Goal: Communication & Community: Share content

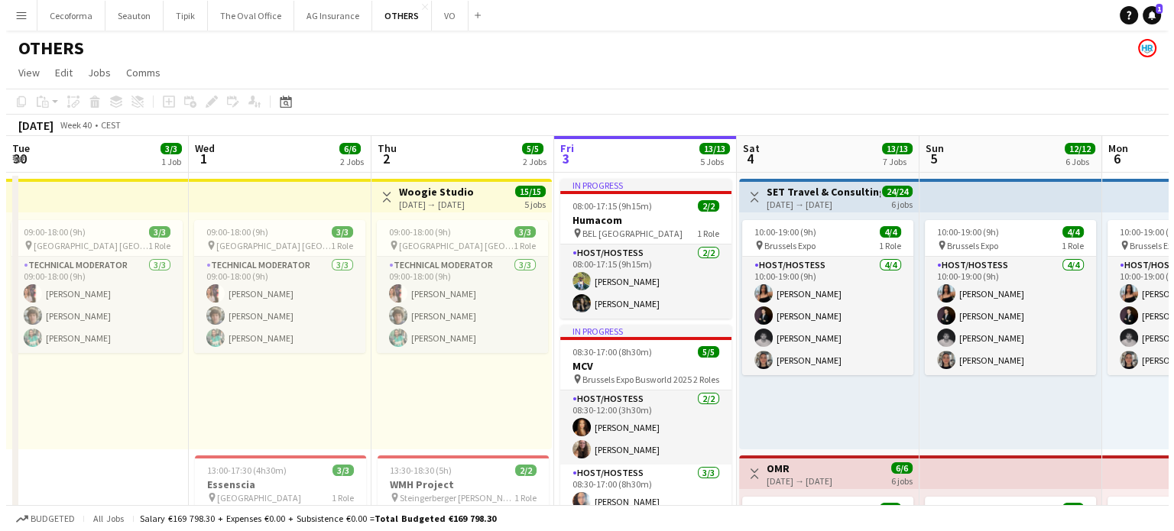
scroll to position [0, 365]
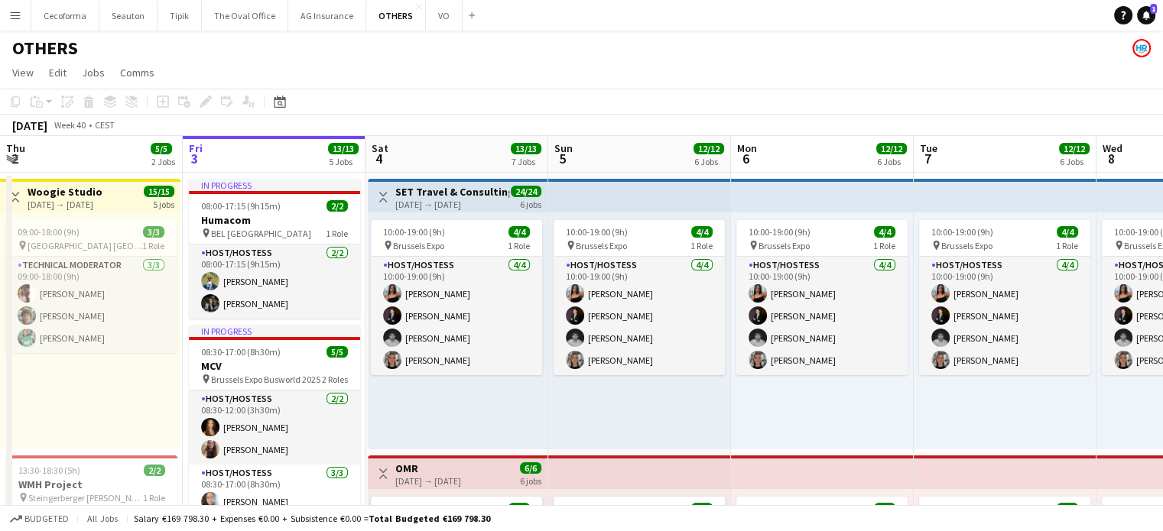
click at [20, 12] on app-icon "Menu" at bounding box center [15, 15] width 12 height 12
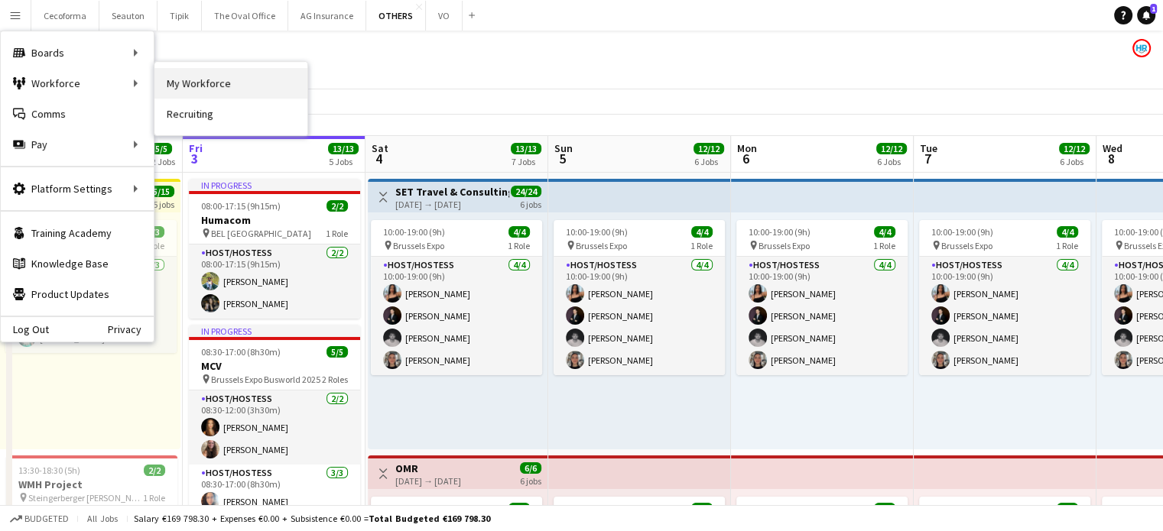
click at [212, 91] on link "My Workforce" at bounding box center [230, 83] width 153 height 31
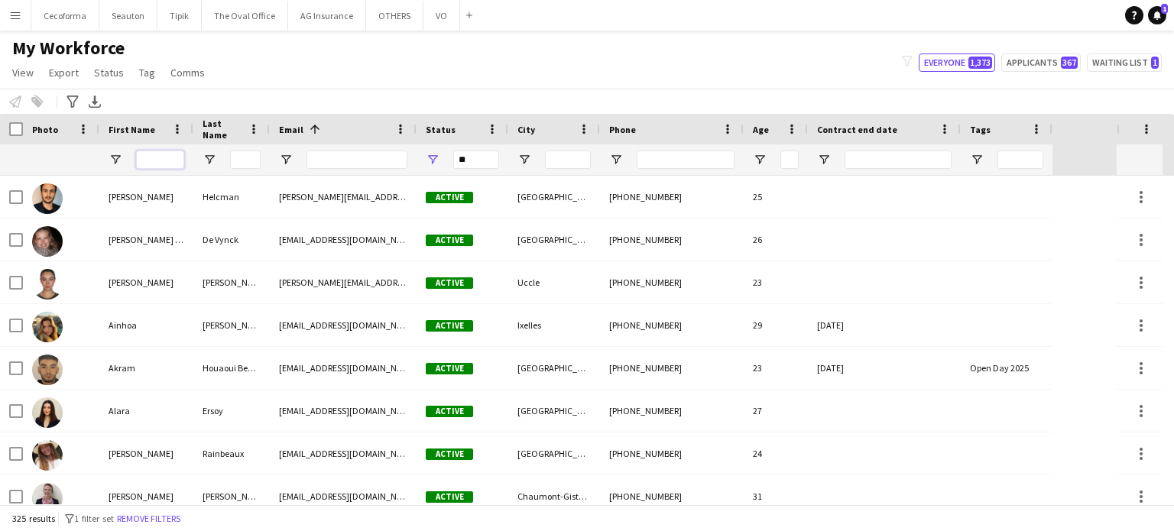
click at [165, 161] on input "First Name Filter Input" at bounding box center [160, 160] width 48 height 18
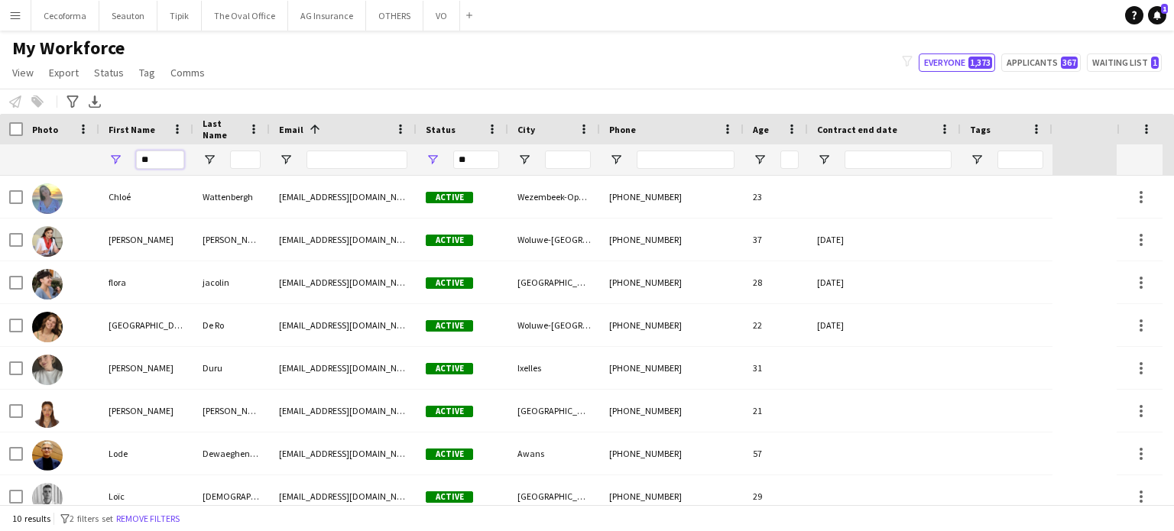
type input "*"
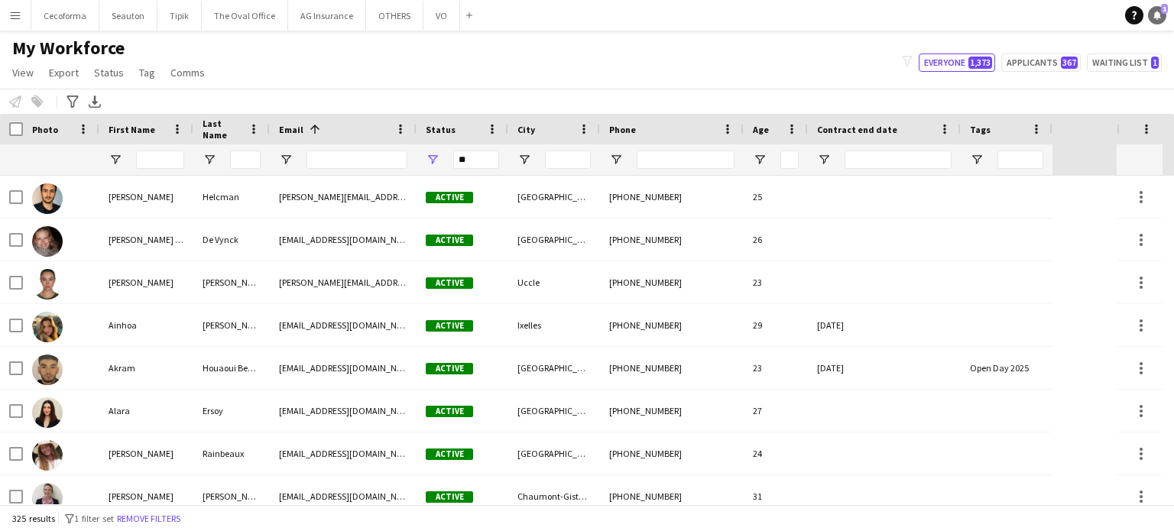
click at [1160, 14] on icon "Notifications" at bounding box center [1157, 15] width 9 height 9
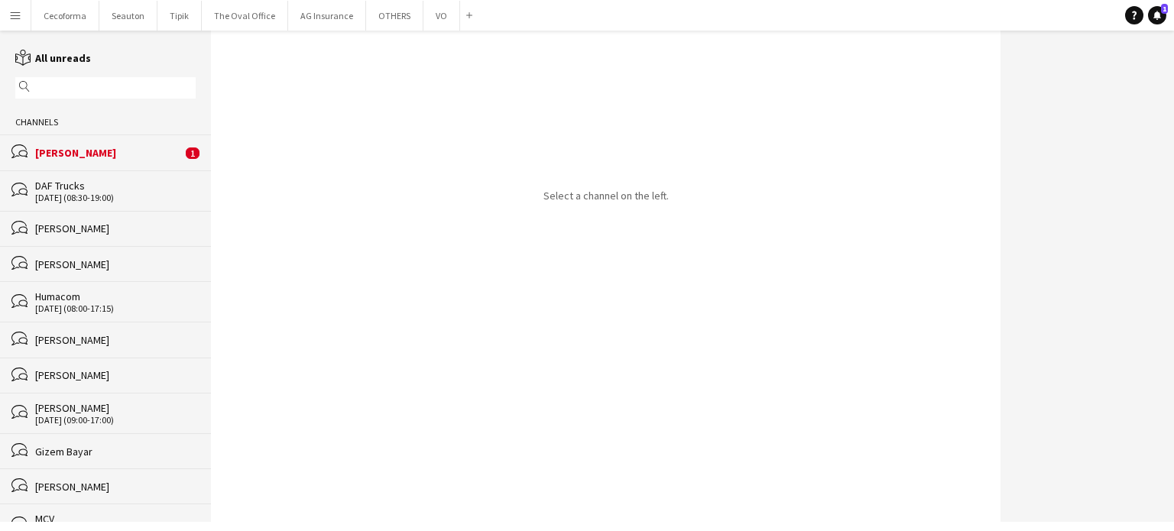
click at [96, 155] on div "[PERSON_NAME]" at bounding box center [108, 153] width 147 height 14
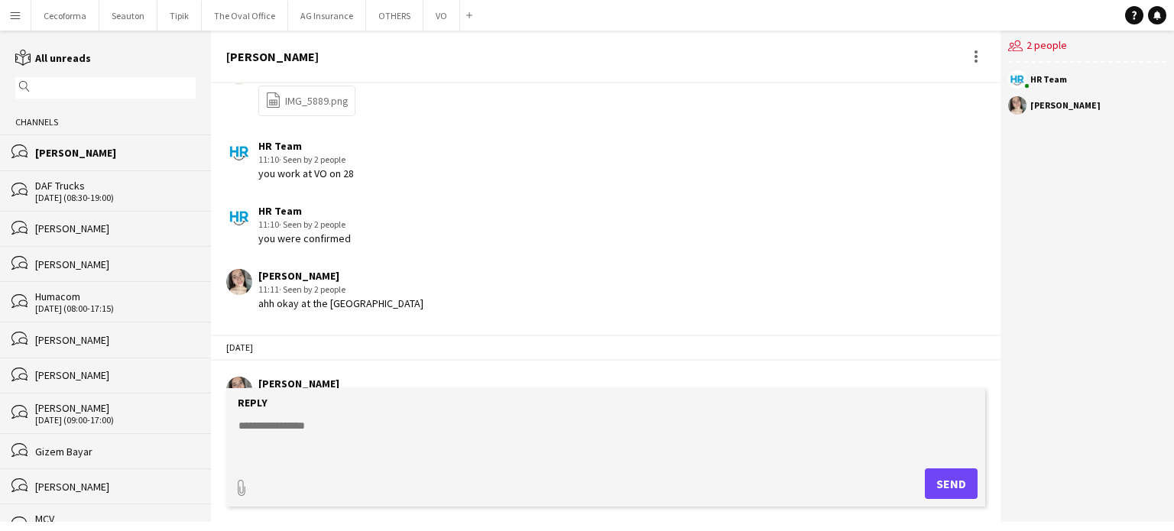
scroll to position [2275, 0]
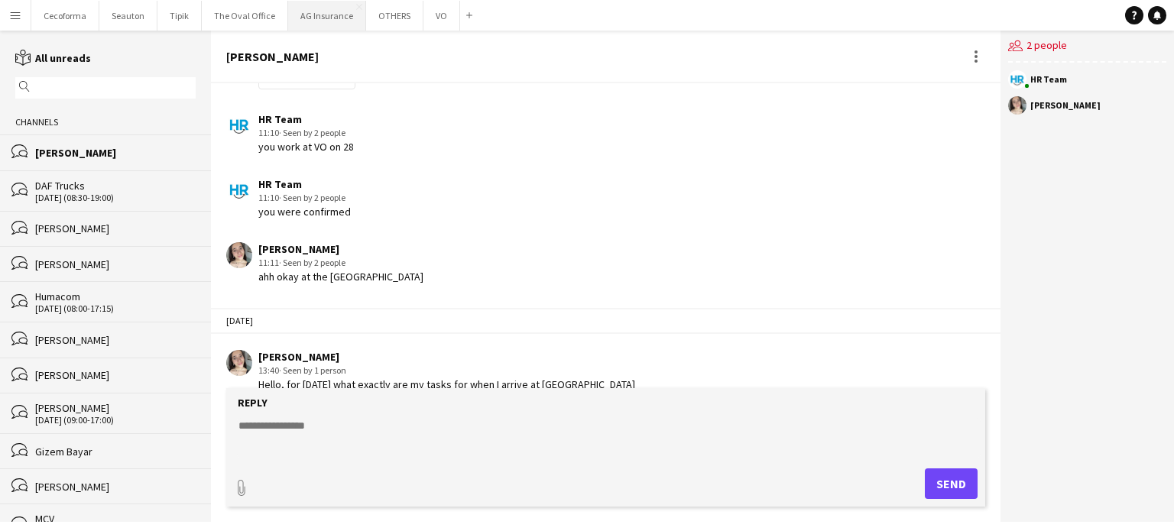
click at [317, 18] on button "AG Insurance Close" at bounding box center [327, 16] width 78 height 30
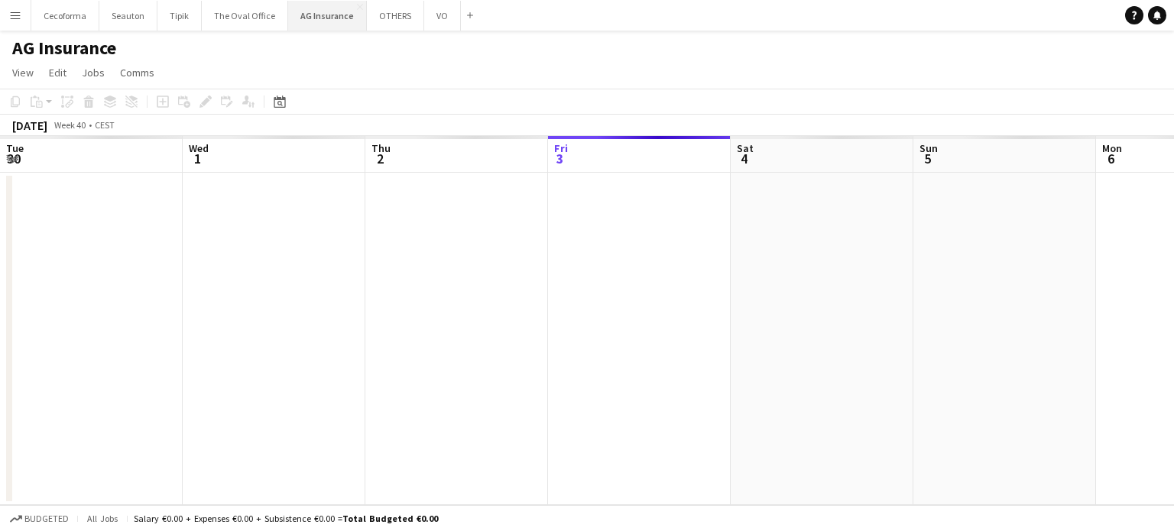
scroll to position [0, 365]
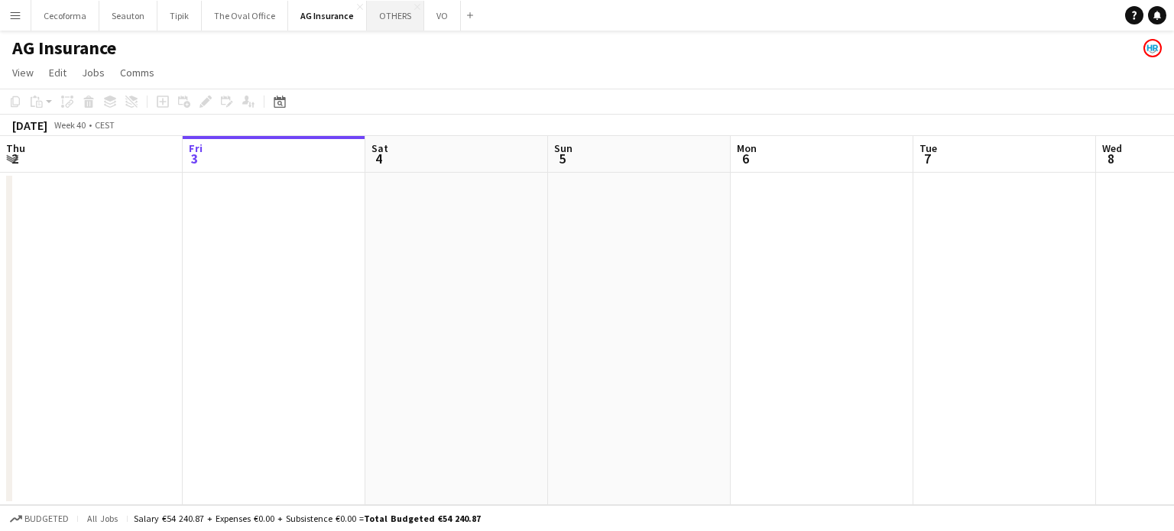
click at [387, 19] on button "OTHERS Close" at bounding box center [395, 16] width 57 height 30
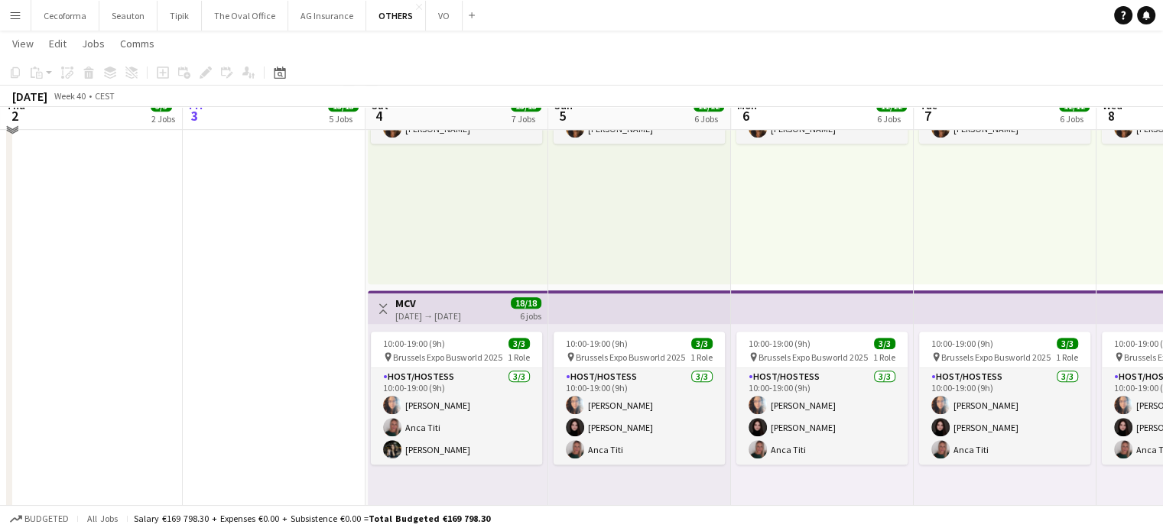
scroll to position [765, 0]
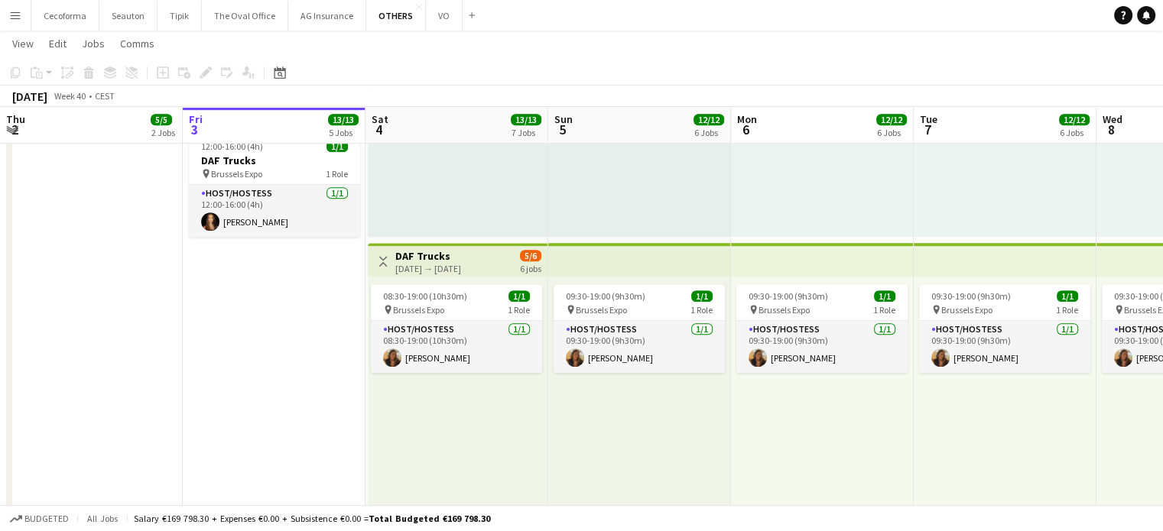
click at [414, 260] on h3 "DAF Trucks" at bounding box center [428, 256] width 66 height 14
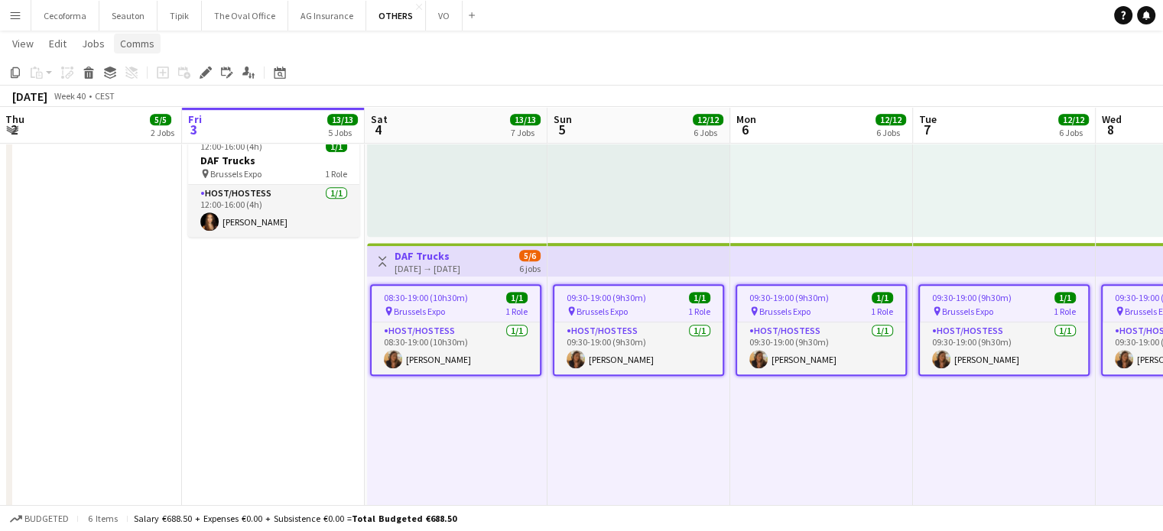
click at [128, 45] on span "Comms" at bounding box center [137, 44] width 34 height 14
click at [137, 108] on span "Create chat" at bounding box center [152, 109] width 54 height 14
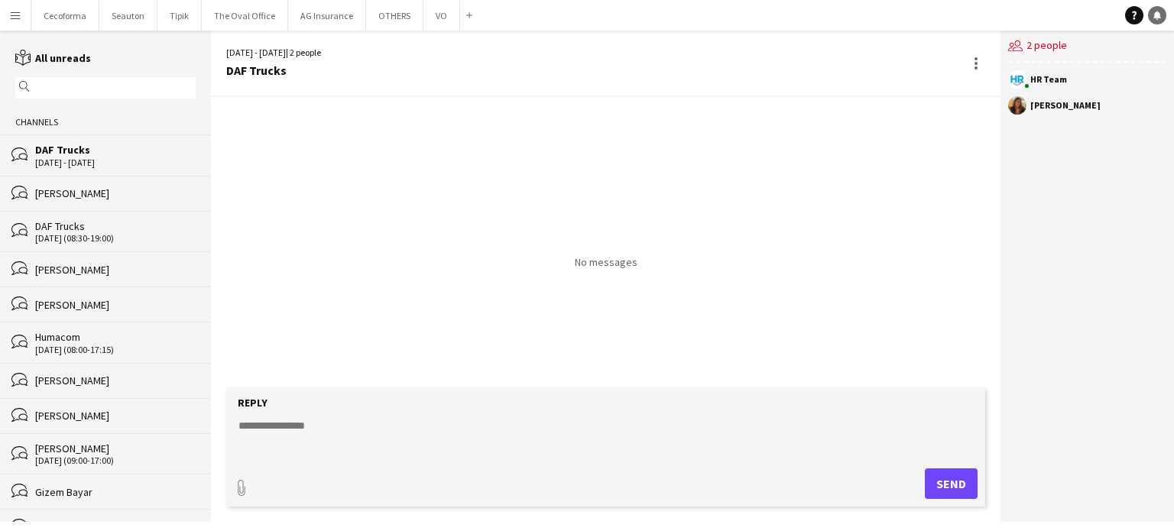
click at [1159, 11] on icon "Notifications" at bounding box center [1157, 15] width 9 height 9
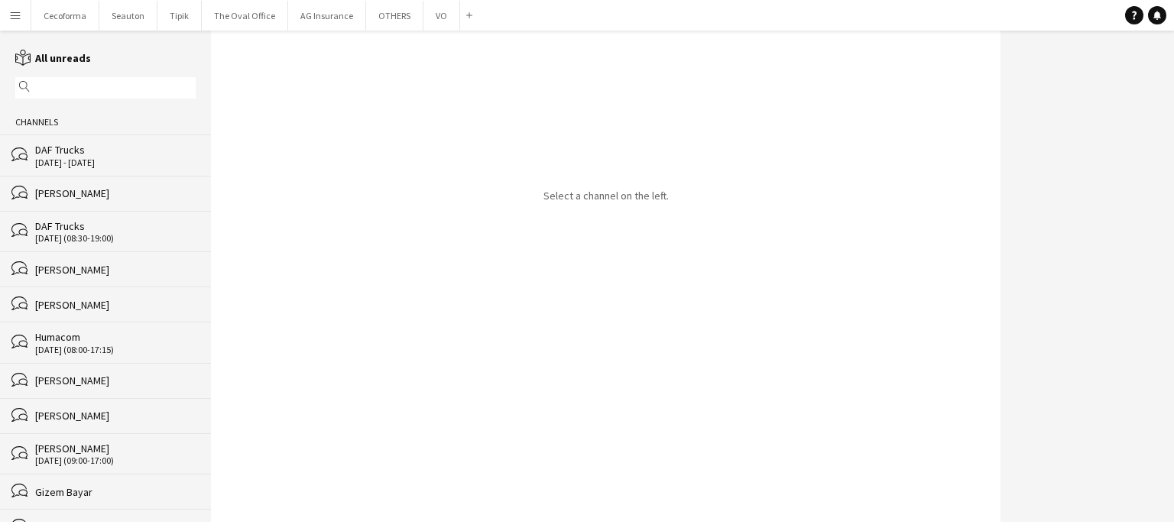
click at [93, 81] on input "text" at bounding box center [113, 88] width 158 height 14
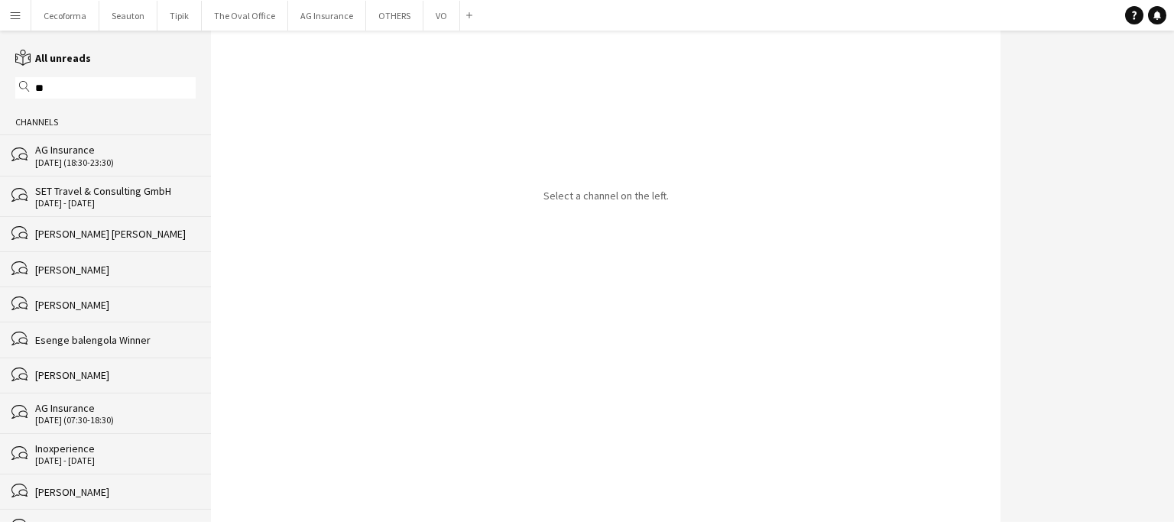
type input "*"
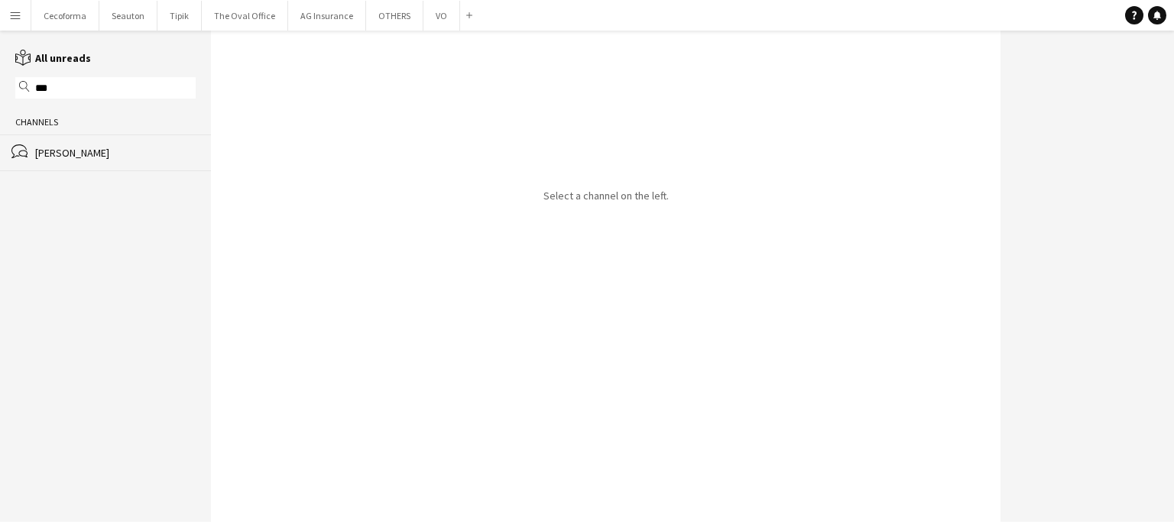
type input "***"
click at [75, 151] on div "[PERSON_NAME]" at bounding box center [115, 153] width 161 height 14
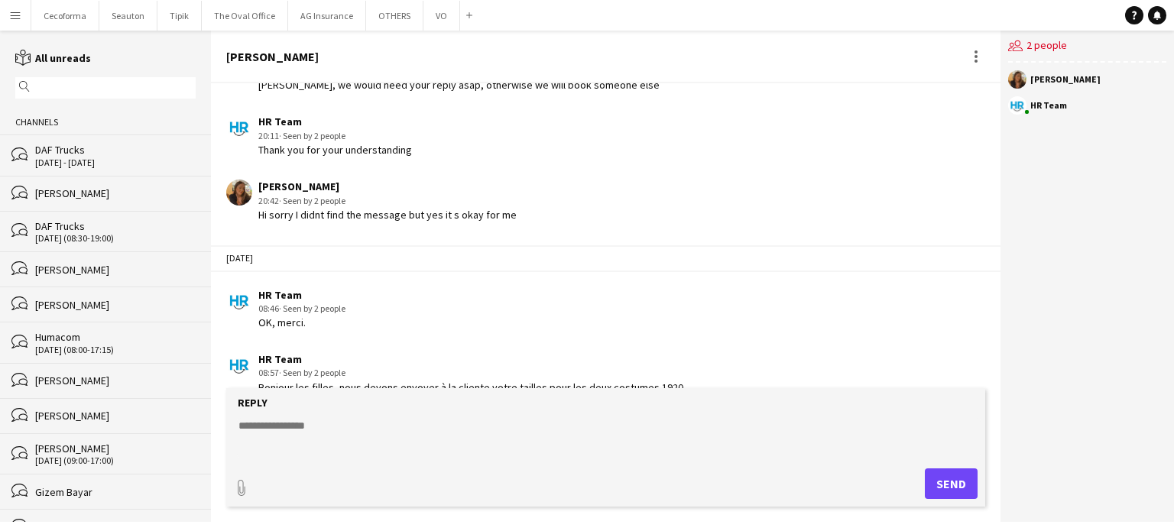
scroll to position [2392, 0]
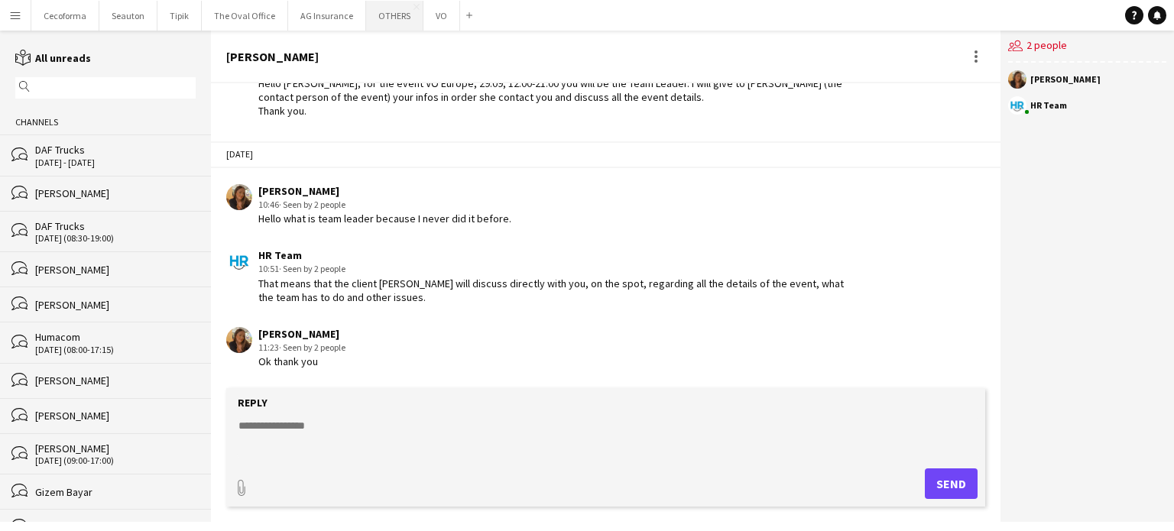
click at [382, 17] on button "OTHERS Close" at bounding box center [394, 16] width 57 height 30
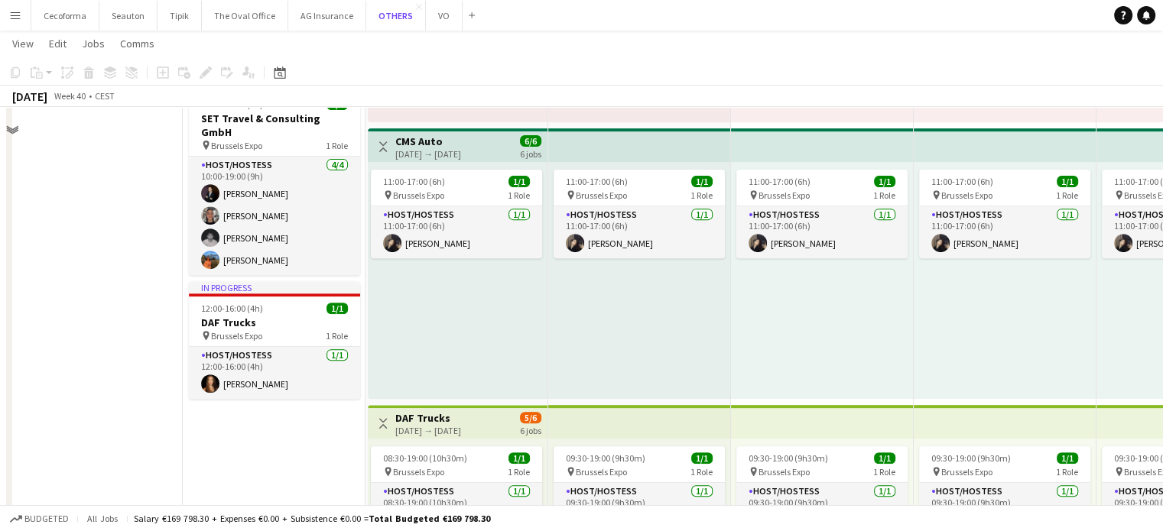
scroll to position [459, 0]
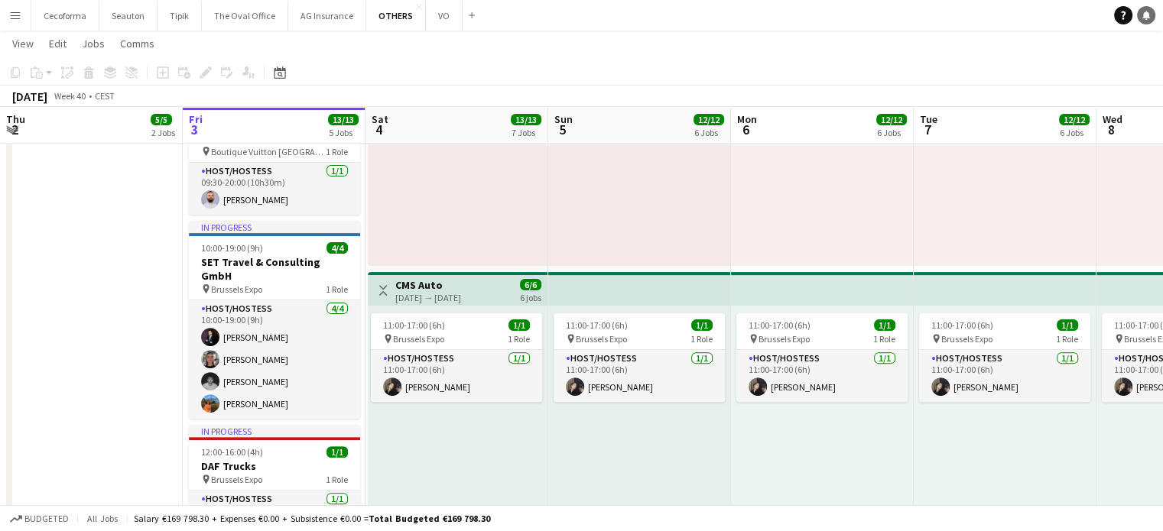
click at [1141, 20] on link "Notifications" at bounding box center [1146, 15] width 18 height 18
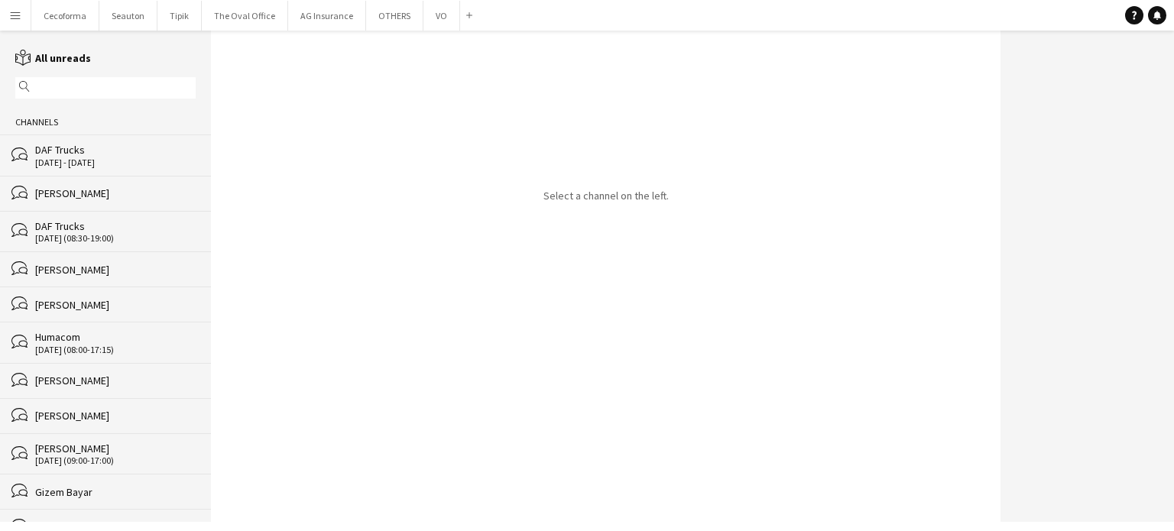
click at [76, 195] on div "[PERSON_NAME]" at bounding box center [115, 194] width 161 height 14
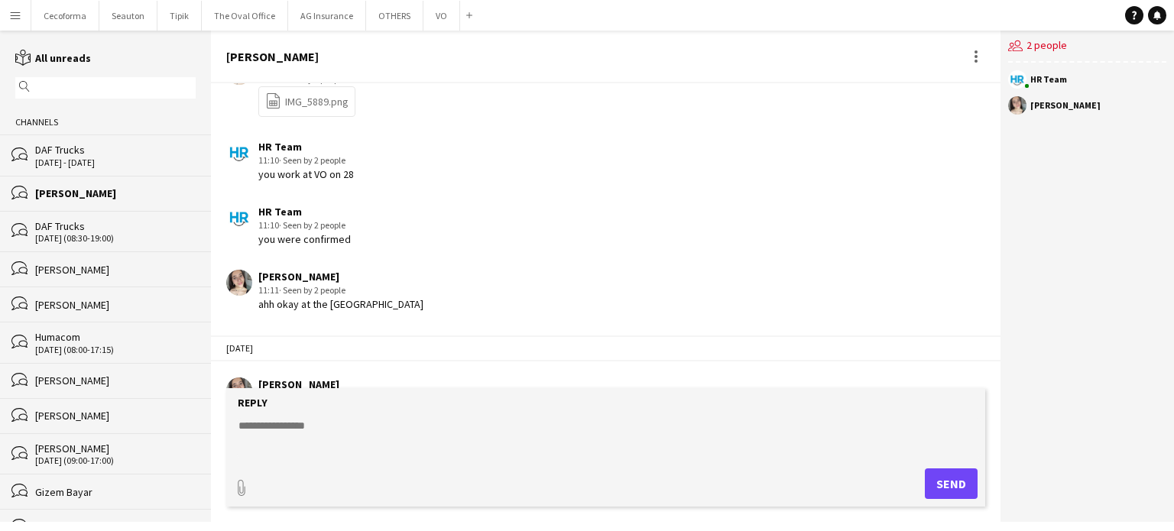
scroll to position [2275, 0]
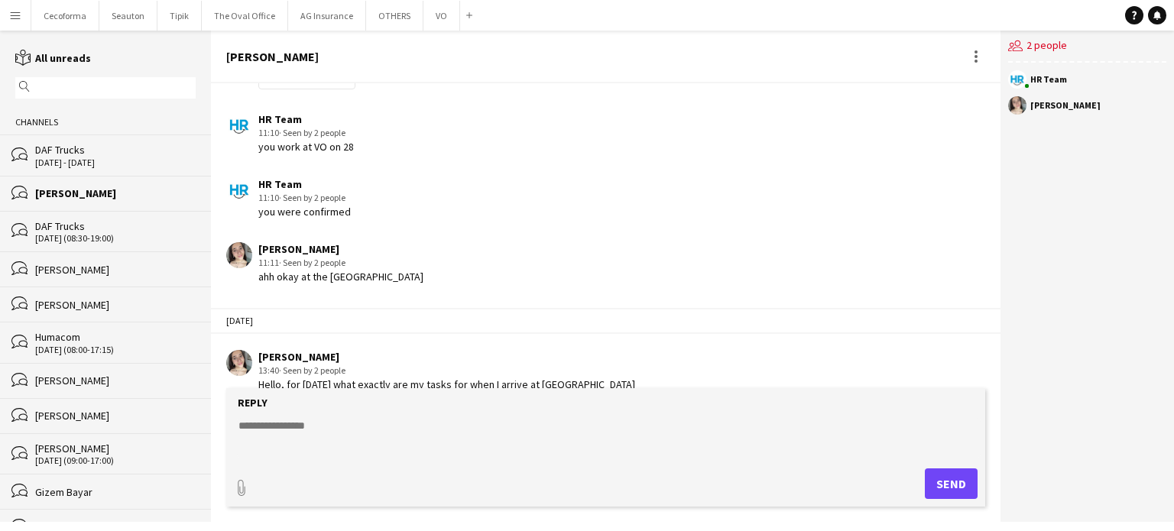
click at [295, 424] on textarea at bounding box center [609, 438] width 744 height 40
click at [302, 421] on textarea "**********" at bounding box center [609, 438] width 744 height 40
paste textarea "**********"
click at [295, 427] on textarea "**********" at bounding box center [609, 438] width 744 height 40
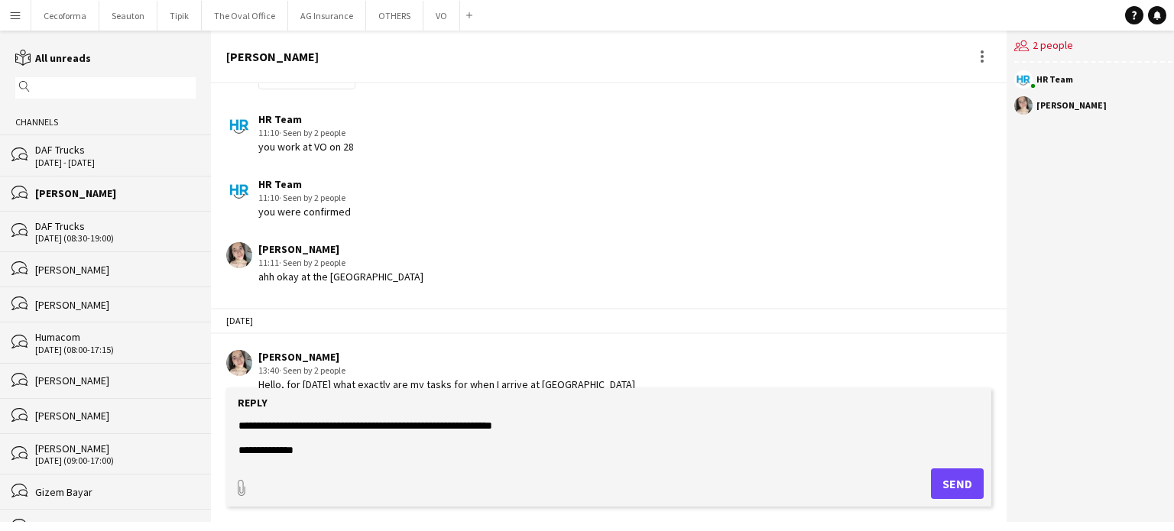
click at [362, 452] on textarea "**********" at bounding box center [609, 438] width 744 height 40
click at [305, 455] on textarea "**********" at bounding box center [609, 438] width 744 height 40
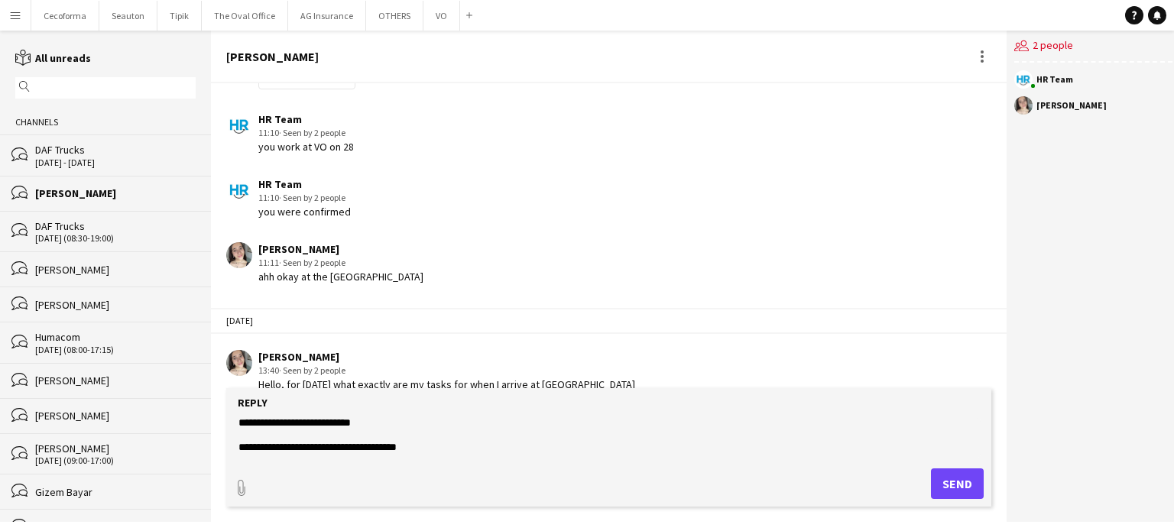
scroll to position [31, 0]
click at [258, 443] on textarea "**********" at bounding box center [609, 438] width 744 height 40
click at [443, 432] on textarea "**********" at bounding box center [609, 438] width 744 height 40
click at [248, 451] on textarea "**********" at bounding box center [609, 438] width 744 height 40
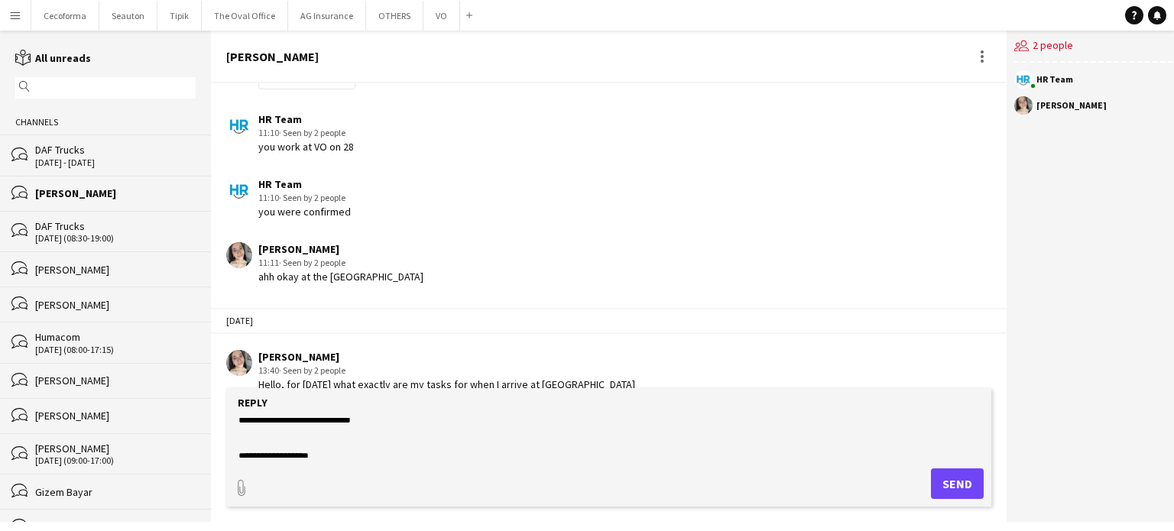
scroll to position [24, 0]
click at [241, 437] on textarea "**********" at bounding box center [609, 438] width 744 height 40
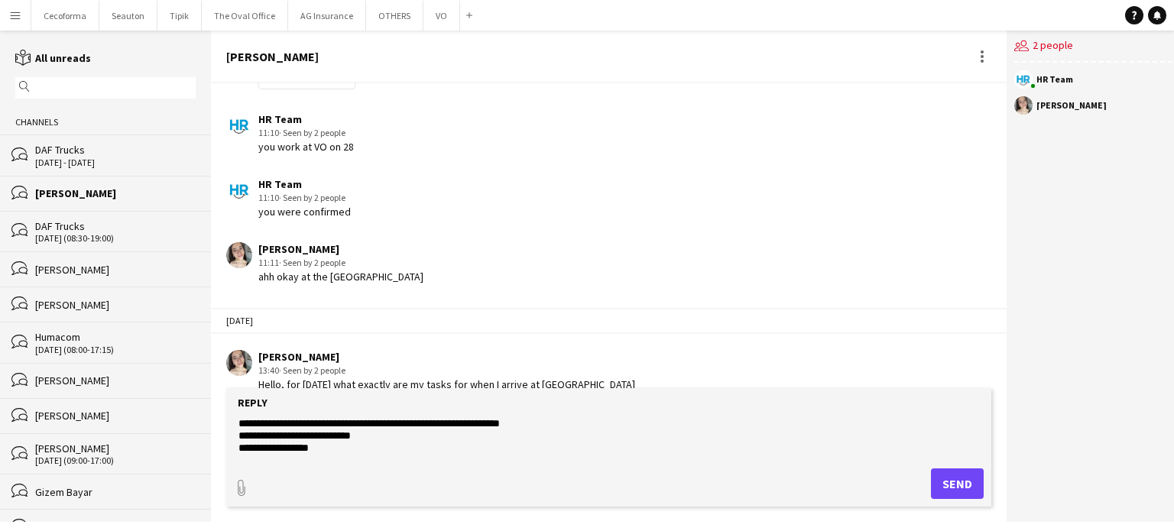
scroll to position [0, 0]
click at [363, 453] on textarea "**********" at bounding box center [609, 438] width 744 height 40
click at [278, 459] on form "**********" at bounding box center [608, 447] width 765 height 119
click at [362, 449] on textarea "**********" at bounding box center [609, 438] width 744 height 40
type textarea "**********"
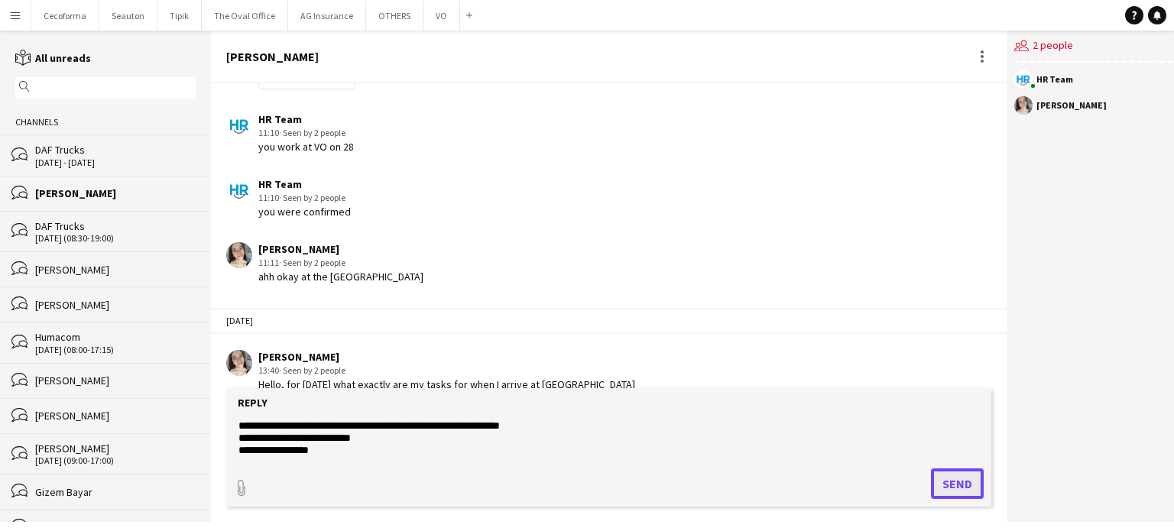
click at [958, 488] on button "Send" at bounding box center [957, 484] width 53 height 31
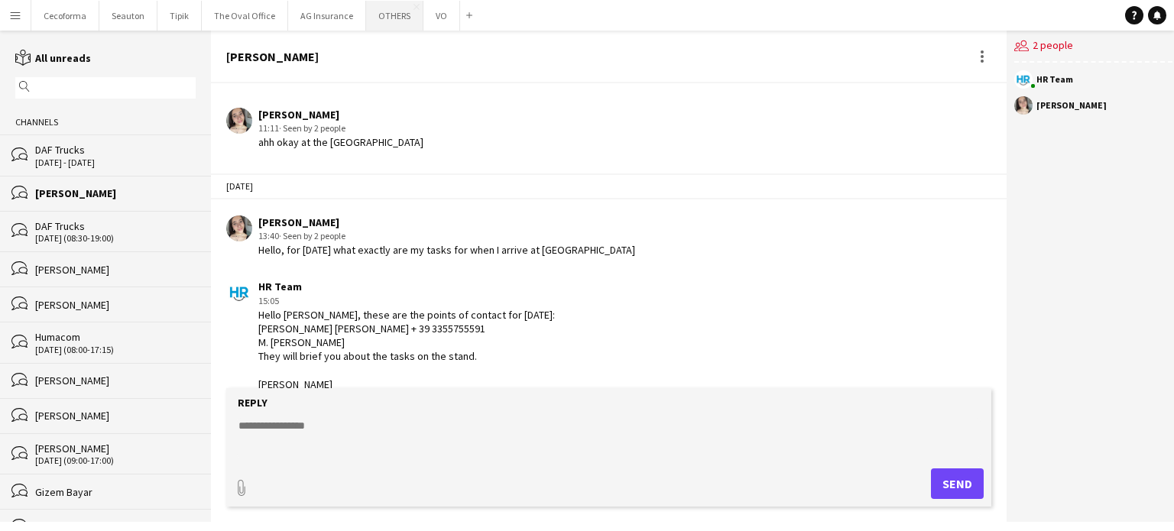
click at [381, 11] on button "OTHERS Close" at bounding box center [394, 16] width 57 height 30
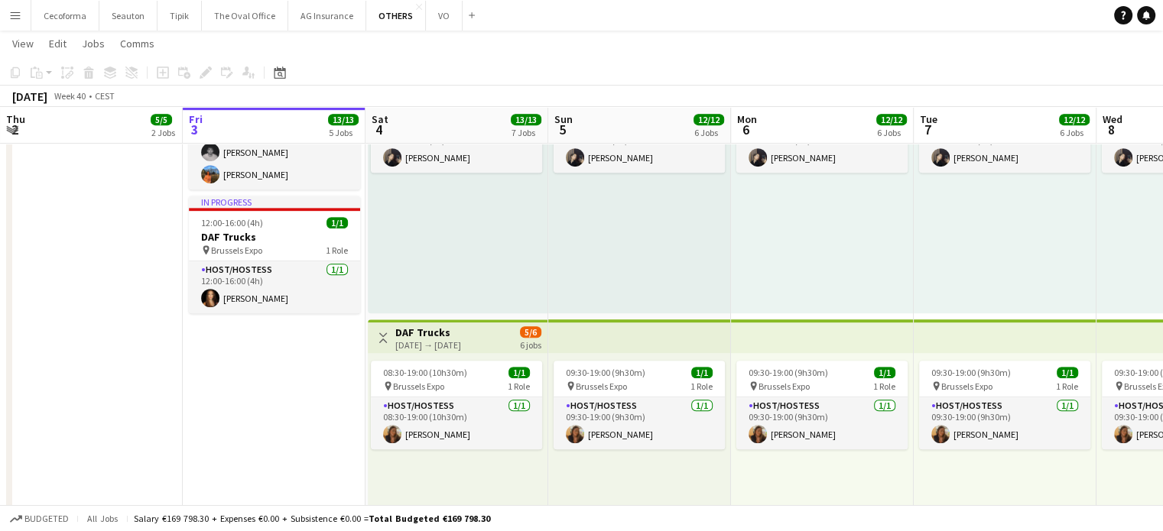
scroll to position [0, 609]
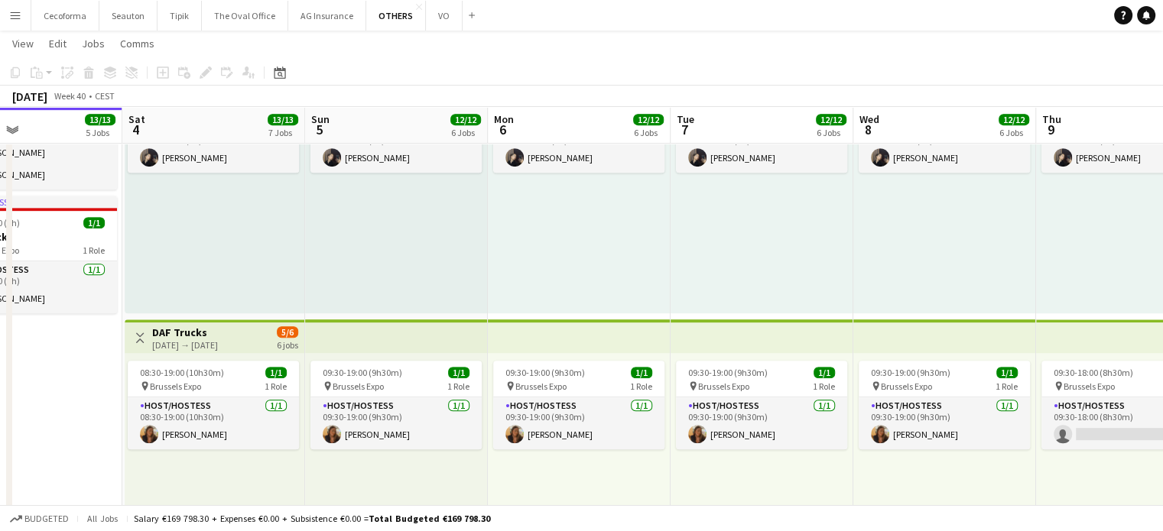
drag, startPoint x: 243, startPoint y: 450, endPoint x: 0, endPoint y: 343, distance: 265.7
click at [0, 345] on app-calendar-viewport "Tue 30 3/3 1 Job Wed 1 6/6 2 Jobs Thu 2 5/5 2 Jobs Fri 3 13/13 5 Jobs Sat 4 13/…" at bounding box center [581, 329] width 1163 height 1916
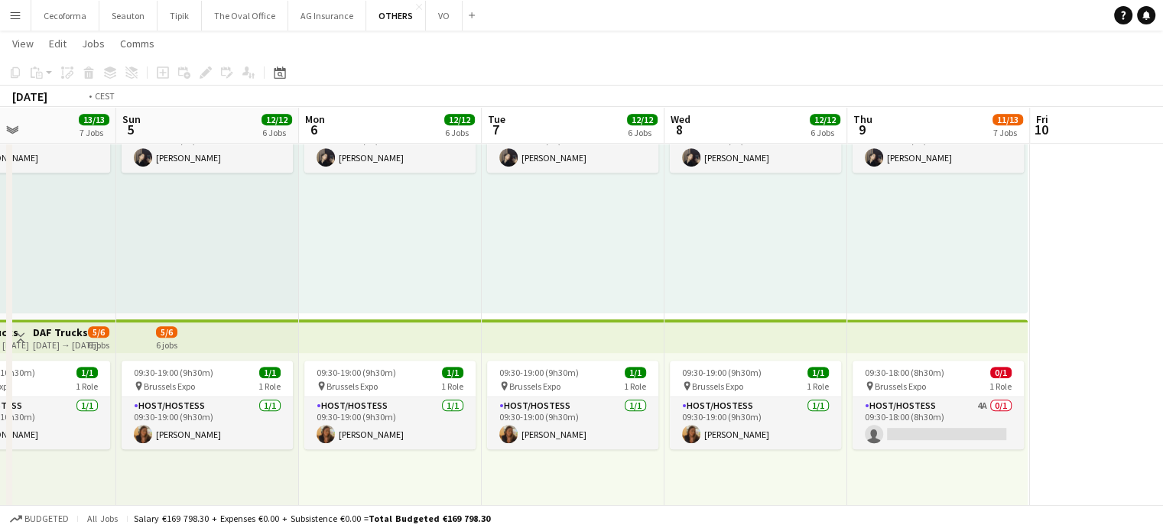
drag, startPoint x: 499, startPoint y: 261, endPoint x: 15, endPoint y: 187, distance: 489.7
click at [24, 189] on app-calendar-viewport "Thu 2 5/5 2 Jobs Fri 3 13/13 5 Jobs Sat 4 13/13 7 Jobs Sun 5 12/12 6 Jobs Mon 6…" at bounding box center [581, 329] width 1163 height 1916
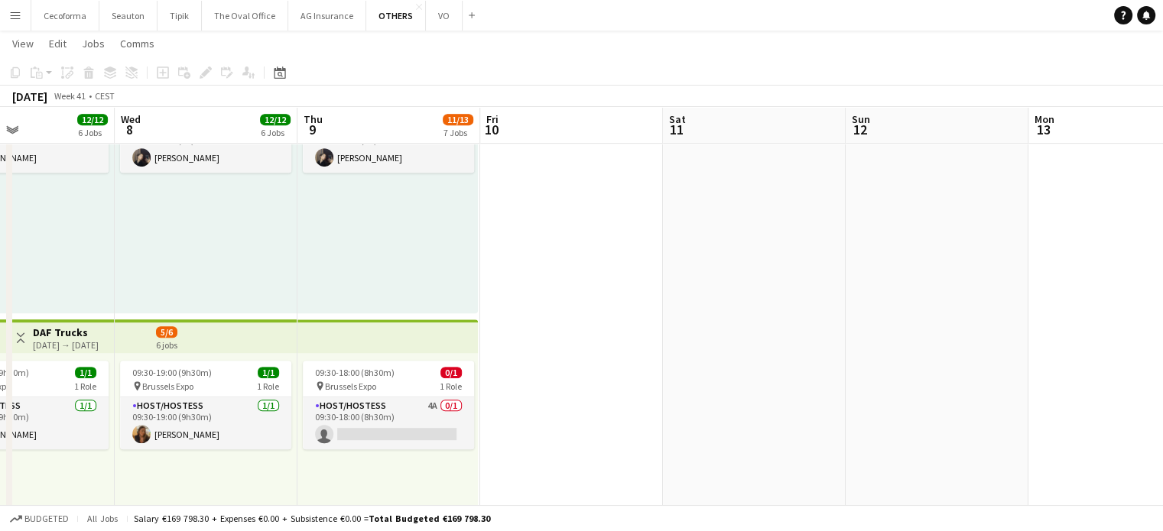
drag, startPoint x: 743, startPoint y: 360, endPoint x: 276, endPoint y: 320, distance: 468.9
click at [278, 320] on app-calendar-viewport "Sat 4 13/13 7 Jobs Sun 5 12/12 6 Jobs Mon 6 12/12 6 Jobs Tue 7 12/12 6 Jobs Wed…" at bounding box center [581, 329] width 1163 height 1916
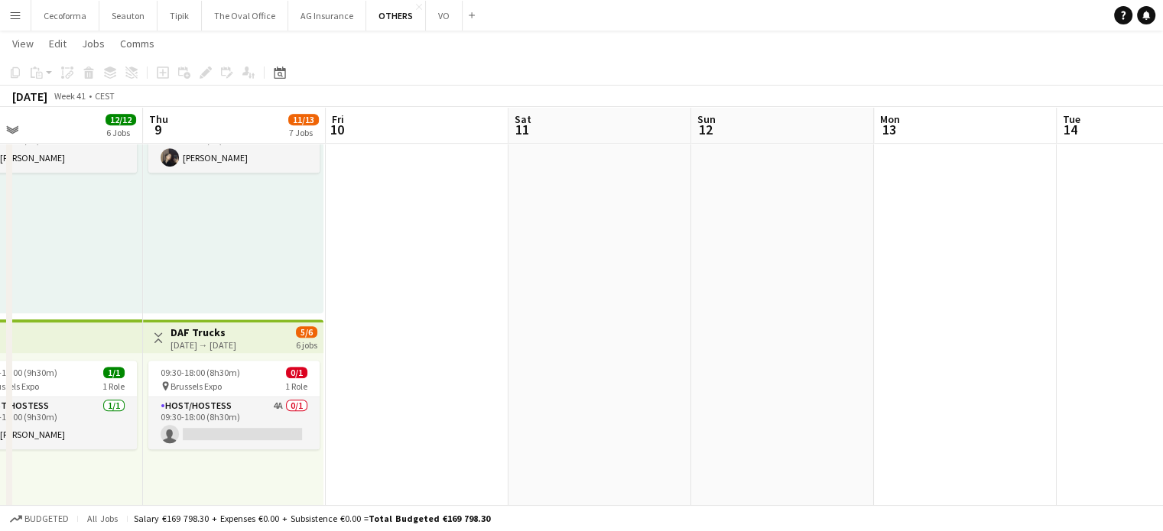
drag, startPoint x: 489, startPoint y: 360, endPoint x: 306, endPoint y: 328, distance: 186.3
click at [307, 329] on app-calendar-viewport "Mon 6 12/12 6 Jobs Tue 7 12/12 6 Jobs Wed 8 12/12 6 Jobs Thu 9 11/13 7 Jobs Fri…" at bounding box center [581, 329] width 1163 height 1916
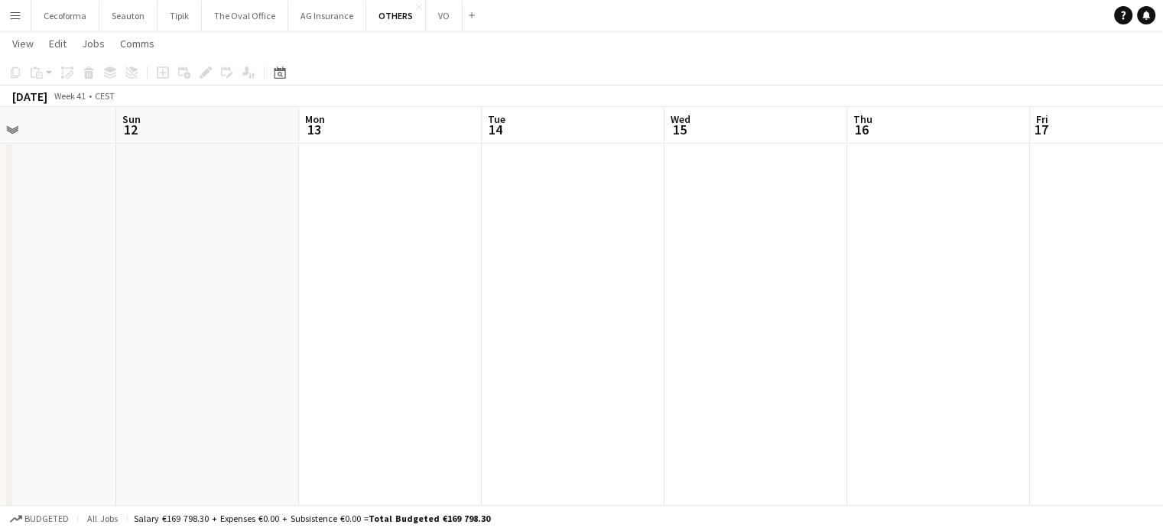
drag, startPoint x: 460, startPoint y: 357, endPoint x: 307, endPoint y: 318, distance: 157.8
click at [320, 320] on app-calendar-viewport "Wed 8 12/12 6 Jobs Thu 9 11/13 7 Jobs Fri 10 Sat 11 Sun 12 Mon 13 Tue 14 Wed 15…" at bounding box center [581, 329] width 1163 height 1916
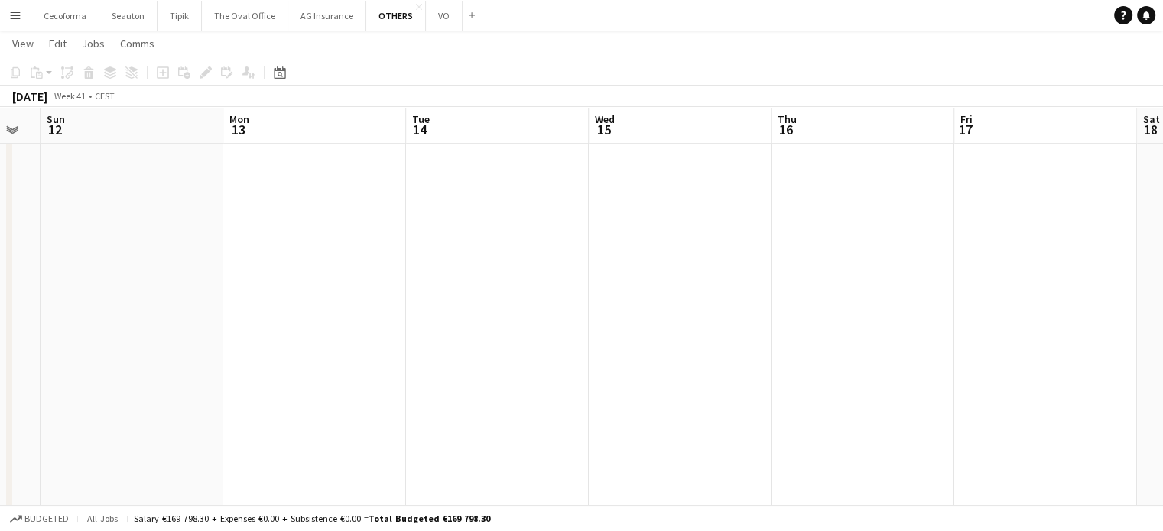
drag, startPoint x: 717, startPoint y: 306, endPoint x: 387, endPoint y: 204, distance: 345.6
click at [401, 206] on app-calendar-viewport "Wed 8 12/12 6 Jobs Thu 9 11/13 7 Jobs Fri 10 Sat 11 Sun 12 Mon 13 Tue 14 Wed 15…" at bounding box center [581, 329] width 1163 height 1916
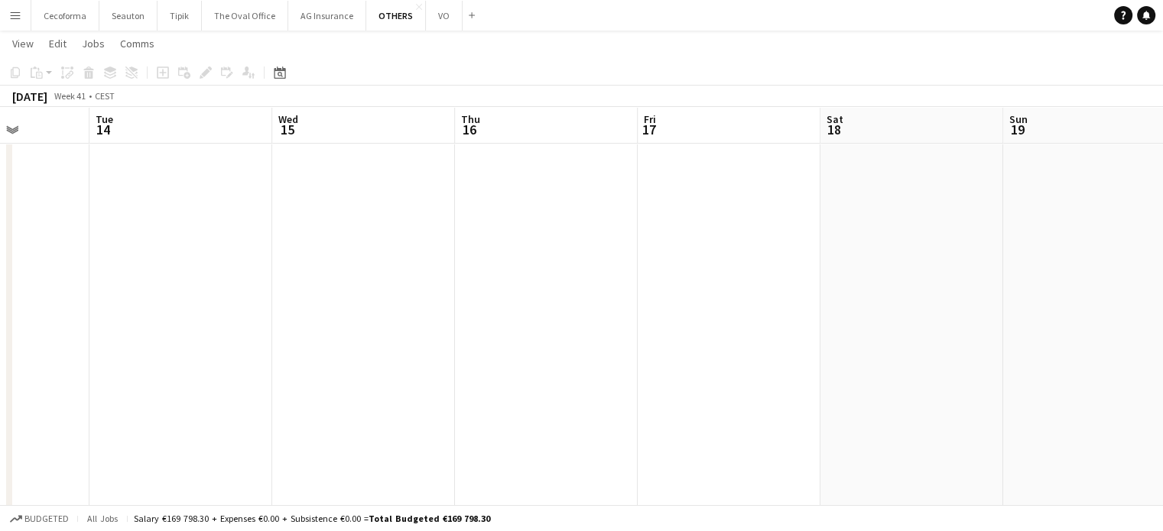
drag, startPoint x: 704, startPoint y: 326, endPoint x: 439, endPoint y: 297, distance: 266.9
click at [453, 258] on app-calendar-viewport "Fri 10 Sat 11 Sun 12 Mon 13 Tue 14 Wed 15 Thu 16 Fri 17 Sat 18 Sun 19 Mon 20 Tu…" at bounding box center [581, 329] width 1163 height 1916
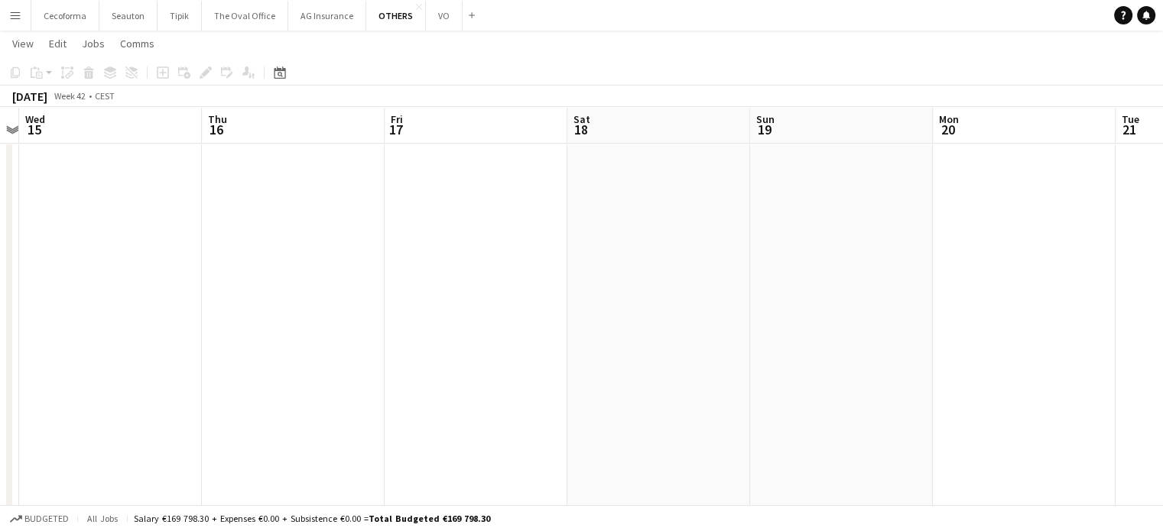
click at [159, 239] on app-calendar-viewport "Sun 12 Mon 13 Tue 14 Wed 15 Thu 16 Fri 17 Sat 18 Sun 19 Mon 20 Tue 21 Wed 22 Th…" at bounding box center [581, 329] width 1163 height 1916
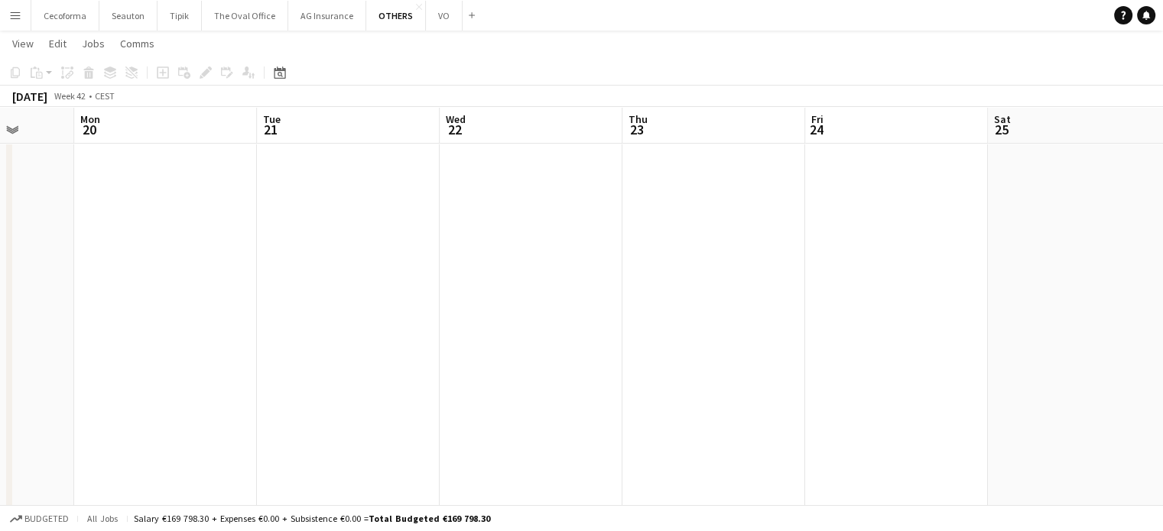
scroll to position [0, 671]
drag, startPoint x: 185, startPoint y: 287, endPoint x: 9, endPoint y: 213, distance: 190.9
click at [11, 213] on div "Thu 16 Fri 17 Sat 18 Sun 19 Mon 20 Tue 21 Wed 22 Thu 23 Fri 24 Sat 25 Sun 26 Mo…" at bounding box center [581, 329] width 1163 height 1916
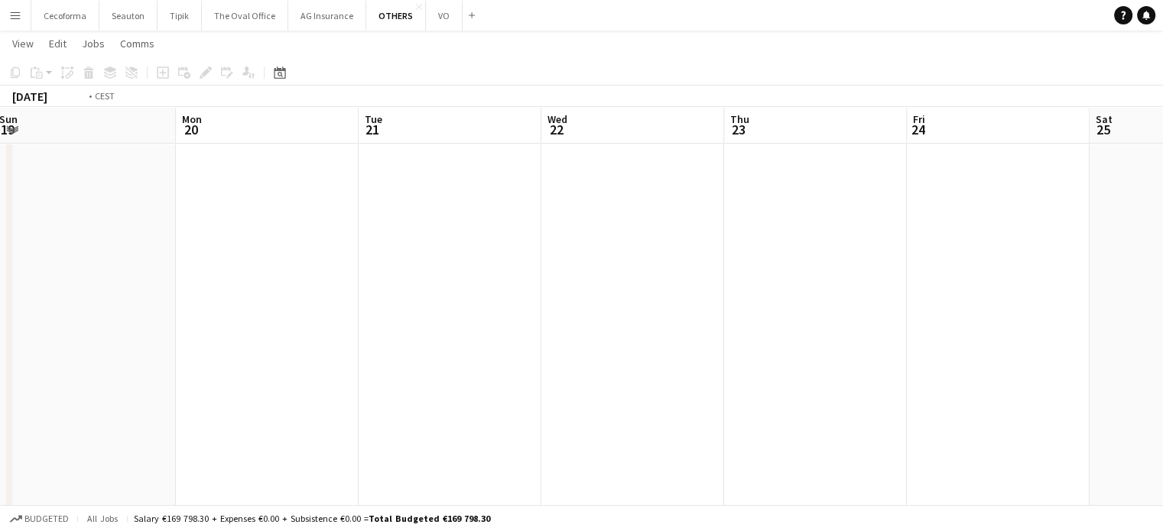
drag, startPoint x: 717, startPoint y: 414, endPoint x: 387, endPoint y: 317, distance: 344.5
click at [132, 235] on app-calendar-viewport "Thu 16 Fri 17 Sat 18 Sun 19 Mon 20 Tue 21 Wed 22 Thu 23 Fri 24 Sat 25 Sun 26 Mo…" at bounding box center [581, 329] width 1163 height 1916
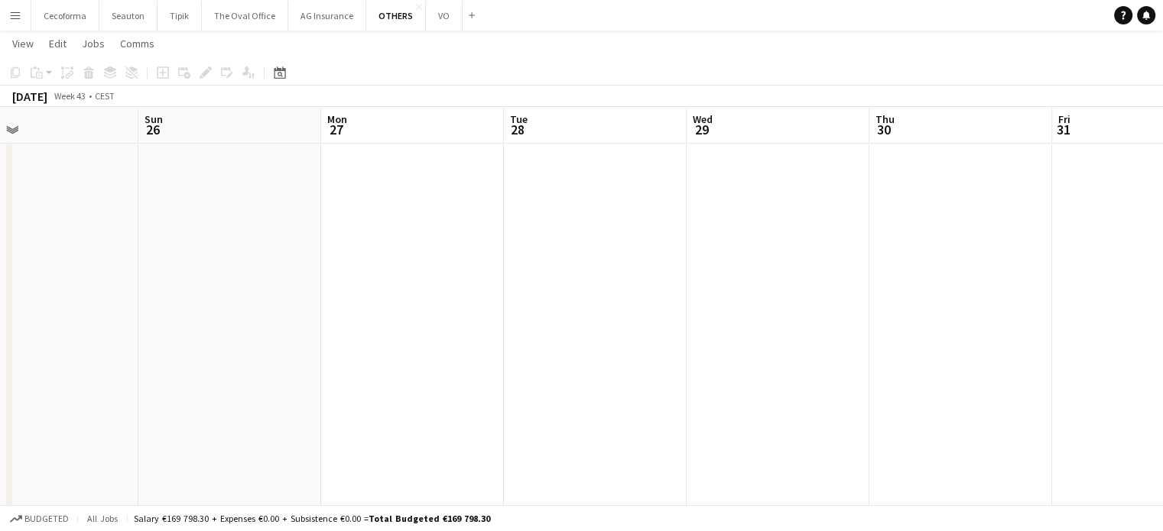
drag, startPoint x: 480, startPoint y: 354, endPoint x: 77, endPoint y: 244, distance: 417.7
click at [76, 243] on app-calendar-viewport "Wed 22 Thu 23 Fri 24 Sat 25 Sun 26 Mon 27 Tue 28 Wed 29 Thu 30 Fri 31 Sat 1 Sun…" at bounding box center [581, 329] width 1163 height 1916
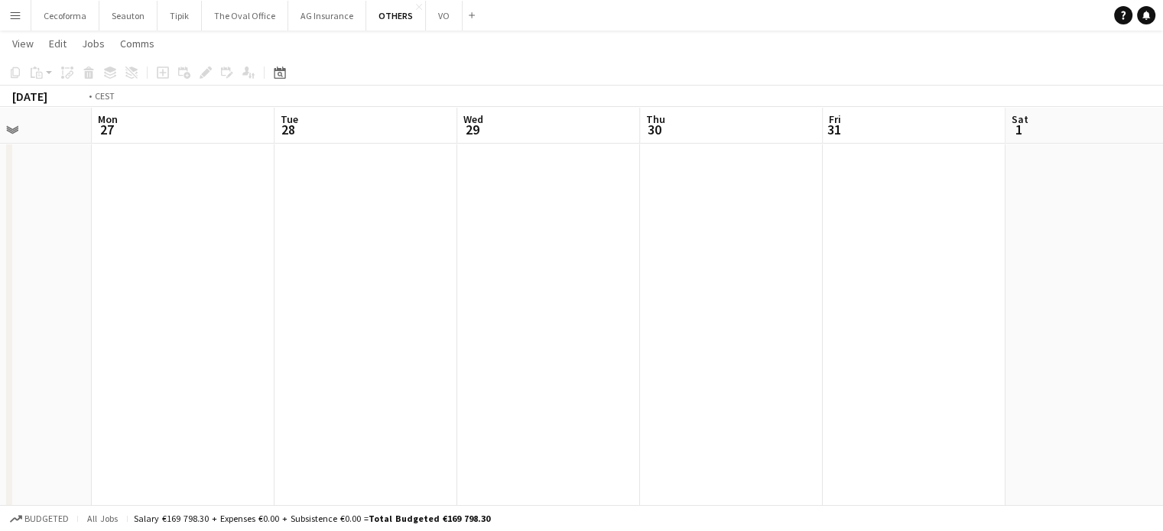
drag, startPoint x: 661, startPoint y: 445, endPoint x: 254, endPoint y: 323, distance: 424.6
click at [252, 323] on app-calendar-viewport "Thu 23 Fri 24 Sat 25 Sun 26 Mon 27 Tue 28 Wed 29 Thu 30 Fri 31 Sat 1 Sun 2 Mon 3" at bounding box center [581, 329] width 1163 height 1916
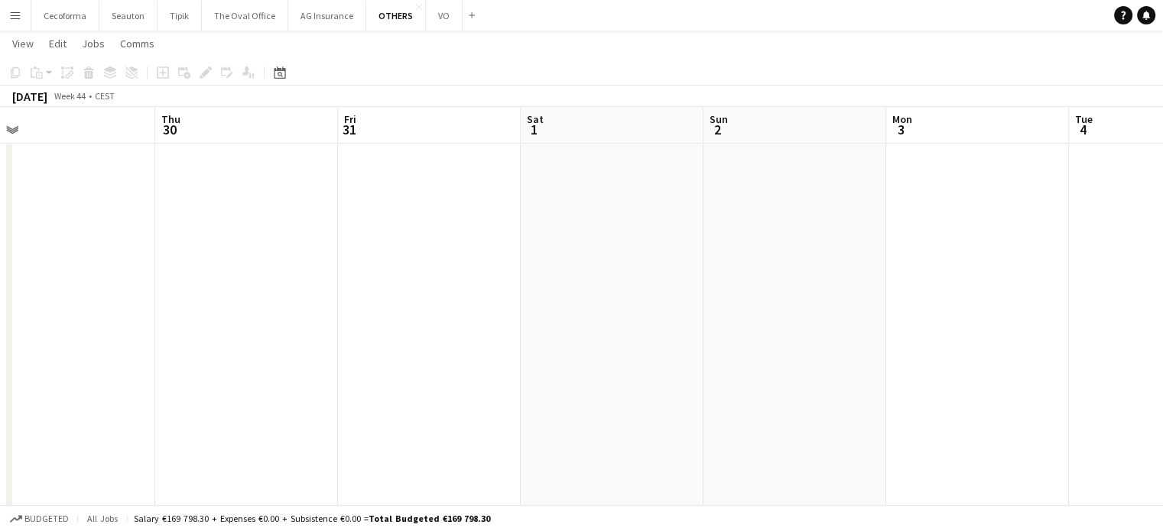
drag, startPoint x: 713, startPoint y: 449, endPoint x: 1022, endPoint y: 508, distance: 314.6
click at [1022, 508] on app-board "OTHERS View Day view expanded Day view collapsed Month view Date picker Jump to…" at bounding box center [581, 327] width 1163 height 1971
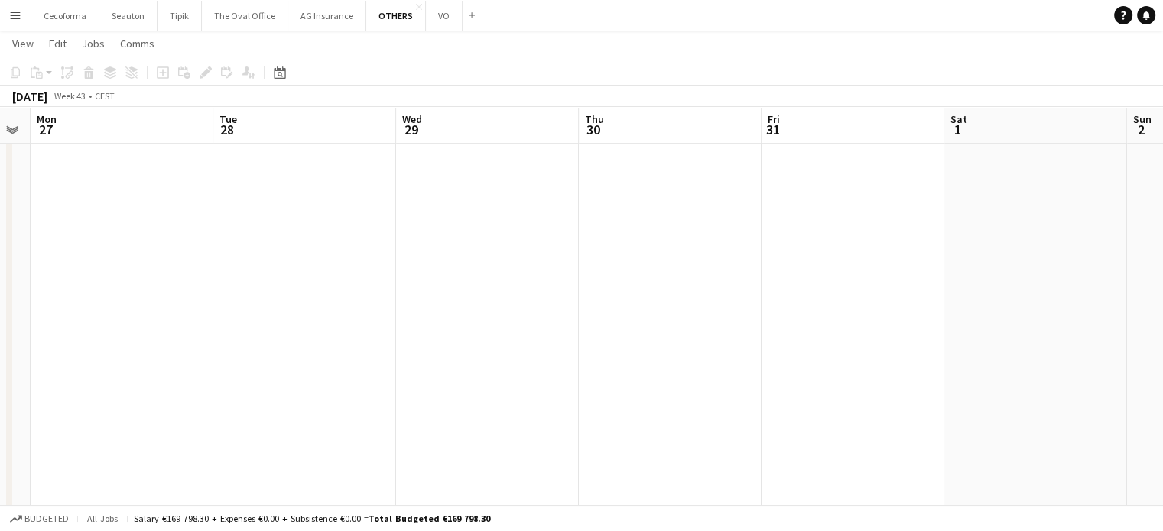
drag, startPoint x: 708, startPoint y: 421, endPoint x: 869, endPoint y: 473, distance: 168.8
click at [860, 470] on app-calendar-viewport "Sat 25 Sun 26 Mon 27 Tue 28 Wed 29 Thu 30 Fri 31 Sat 1 Sun 2 Mon 3 Tue 4 0/2 1 …" at bounding box center [581, 329] width 1163 height 1916
click at [1089, 531] on app-board "OTHERS View Day view expanded Day view collapsed Month view Date picker Jump to…" at bounding box center [581, 327] width 1163 height 1971
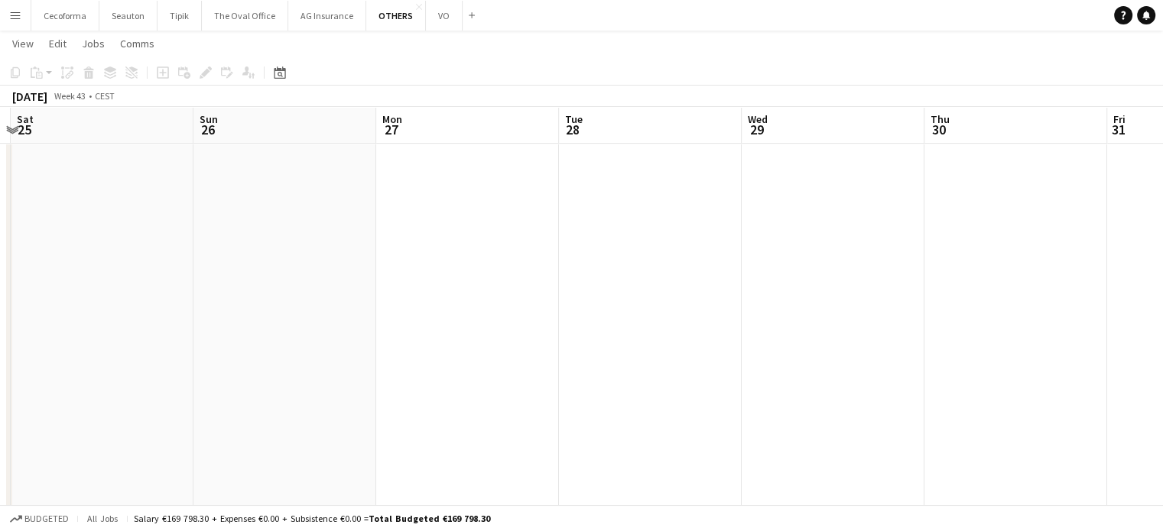
drag, startPoint x: 783, startPoint y: 437, endPoint x: 982, endPoint y: 469, distance: 201.4
click at [957, 465] on app-calendar-viewport "Thu 23 Fri 24 Sat 25 Sun 26 Mon 27 Tue 28 Wed 29 Thu 30 Fri 31 Sat 1 Sun 2 Mon 3" at bounding box center [581, 329] width 1163 height 1916
click at [386, 9] on button "OTHERS Close" at bounding box center [396, 16] width 60 height 30
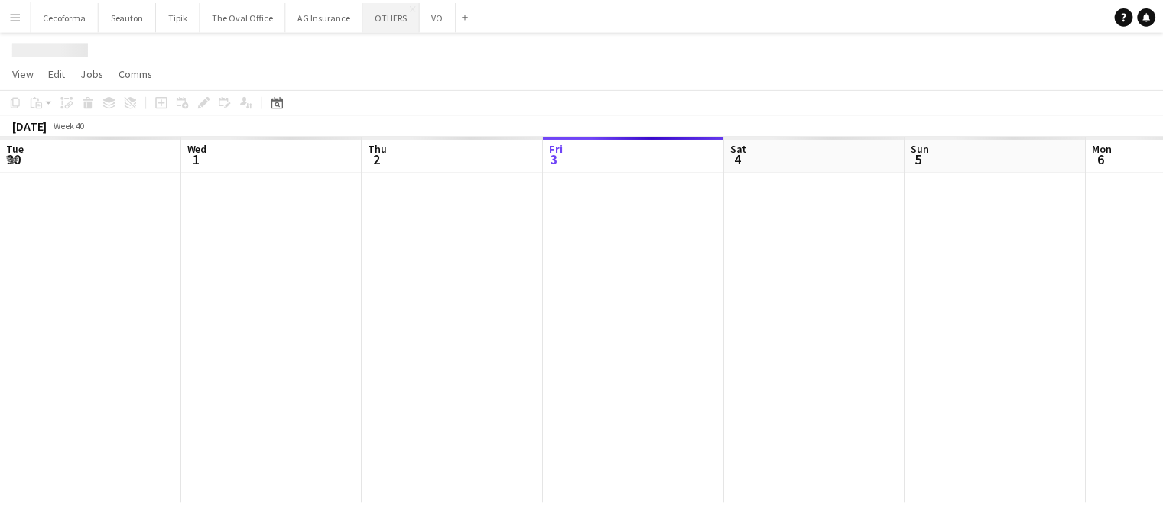
scroll to position [0, 365]
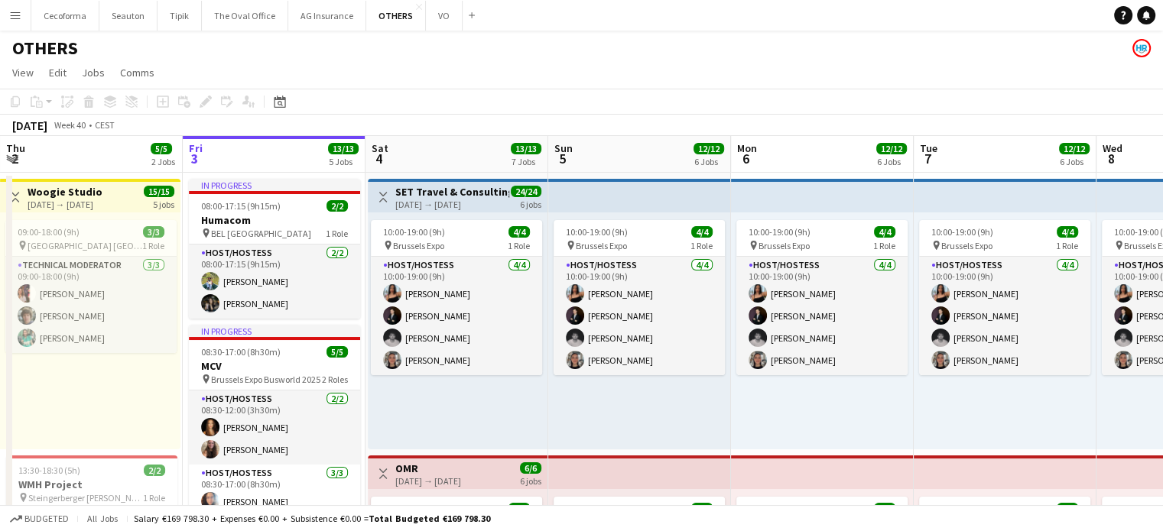
drag, startPoint x: 668, startPoint y: 408, endPoint x: 644, endPoint y: 403, distance: 25.0
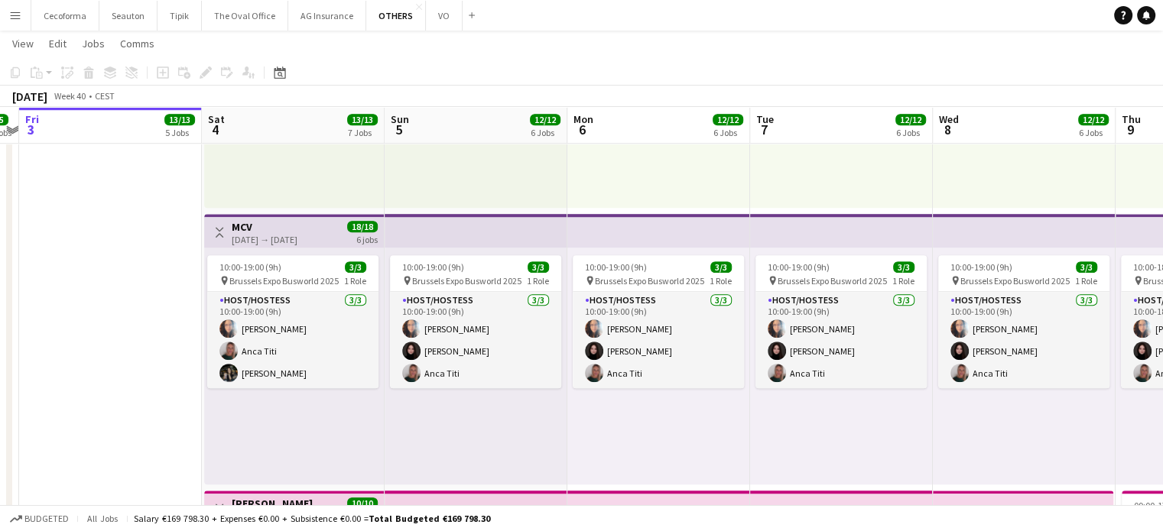
scroll to position [0, 532]
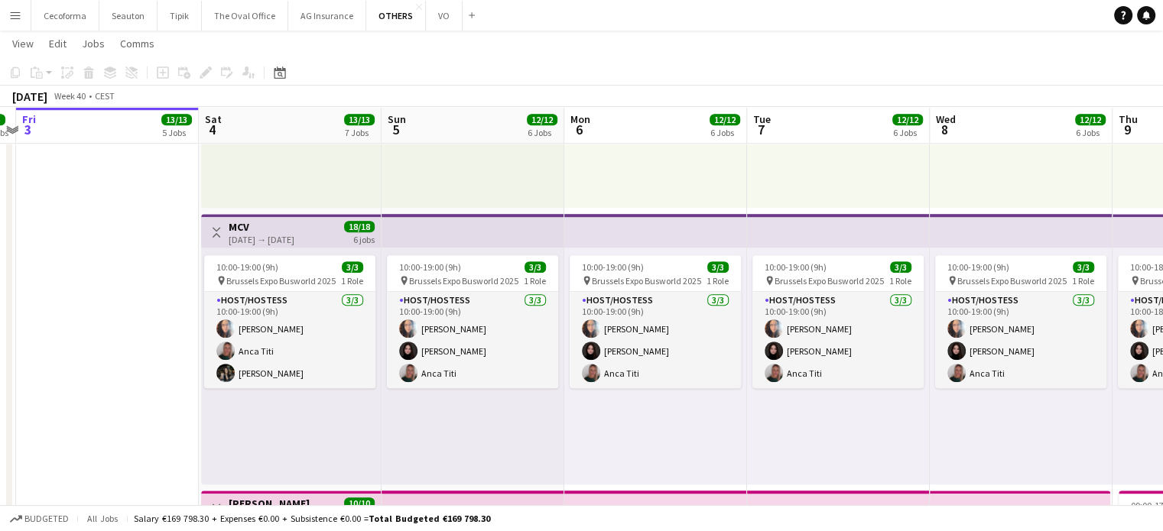
drag, startPoint x: 784, startPoint y: 449, endPoint x: 642, endPoint y: 412, distance: 146.9
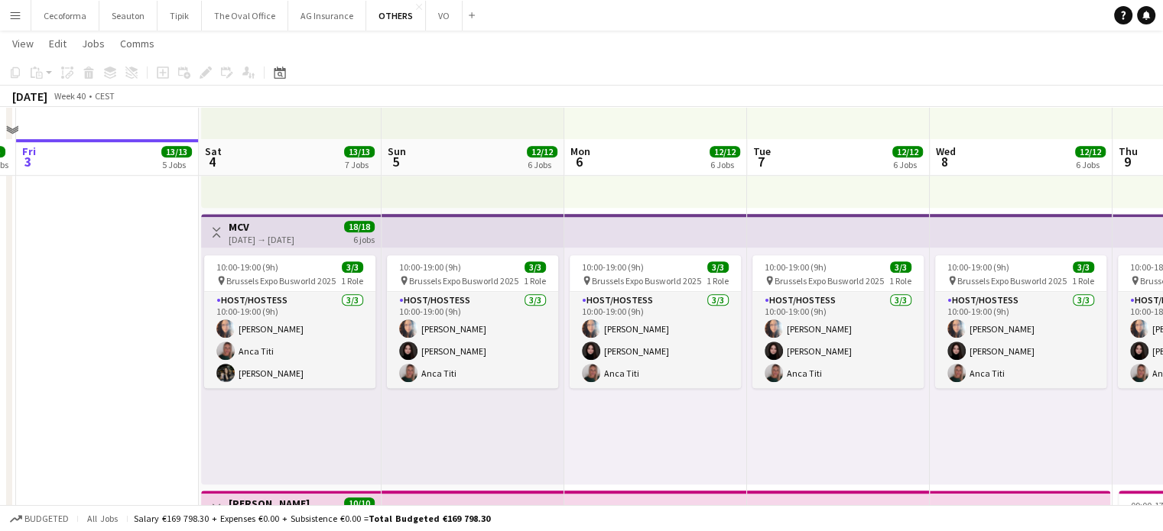
scroll to position [1223, 0]
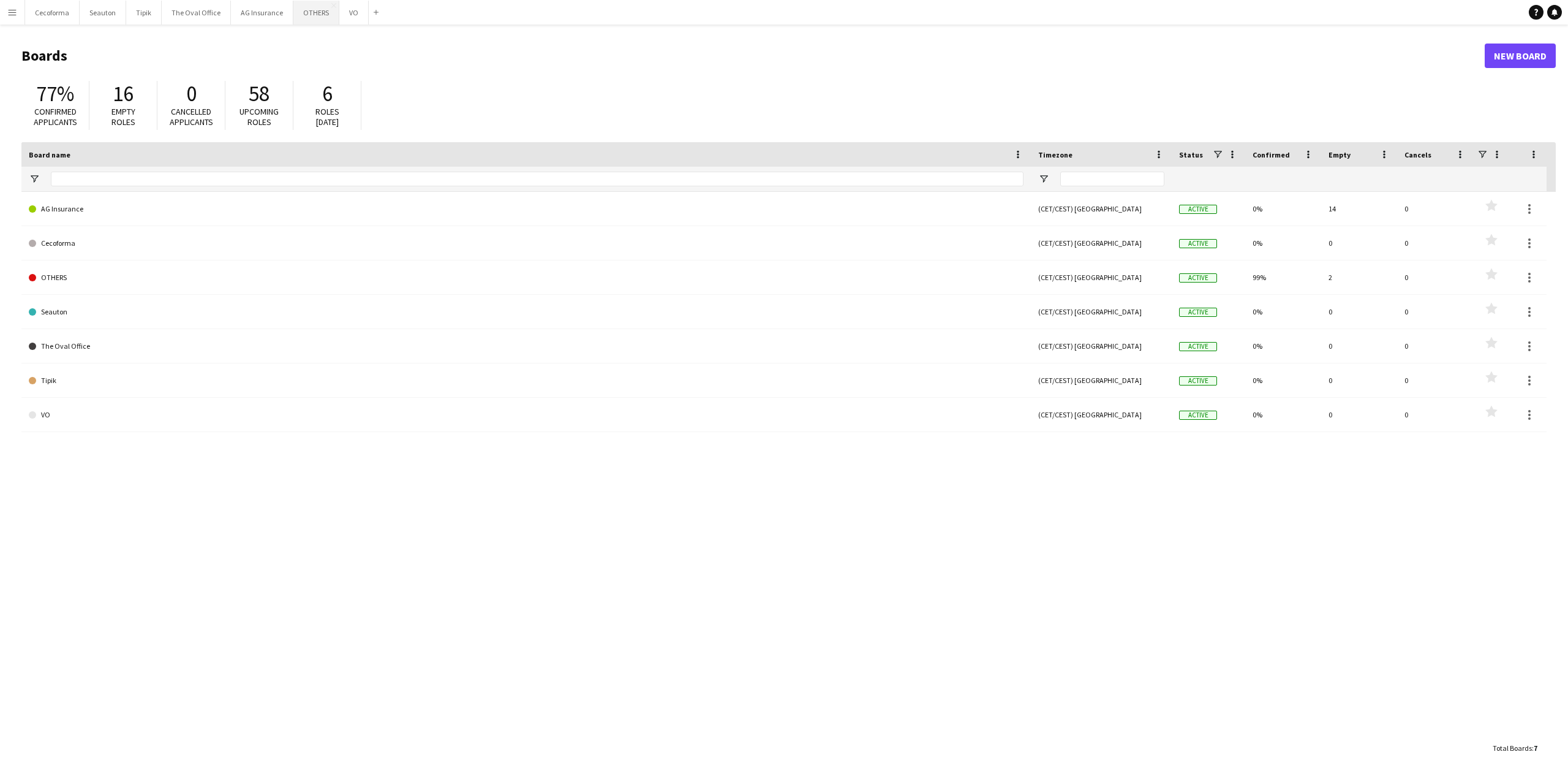
drag, startPoint x: 313, startPoint y: 10, endPoint x: 303, endPoint y: 2, distance: 12.8
click at [313, 10] on button "OTHERS Close" at bounding box center [316, 13] width 46 height 24
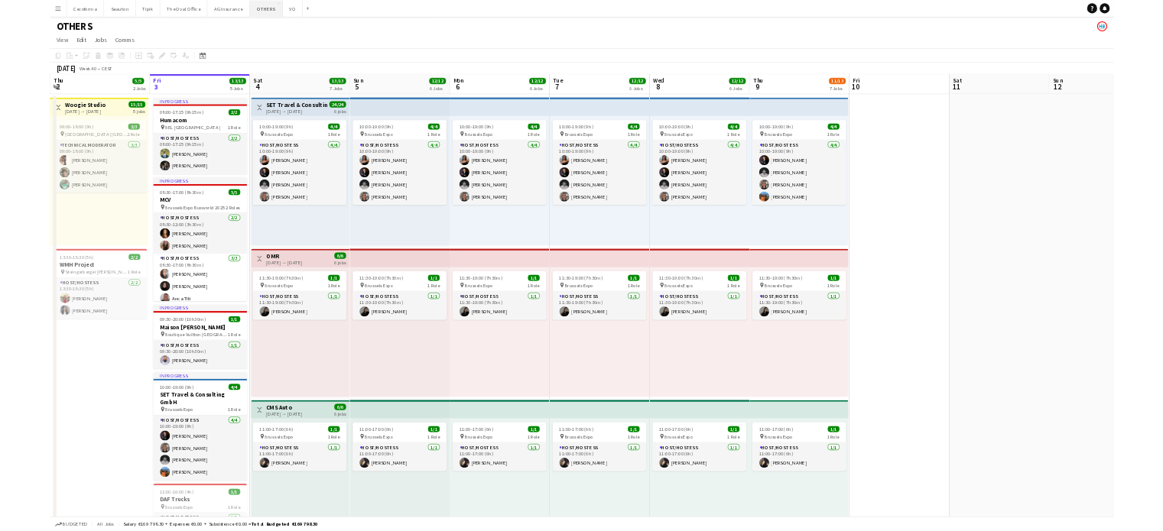
scroll to position [0, 365]
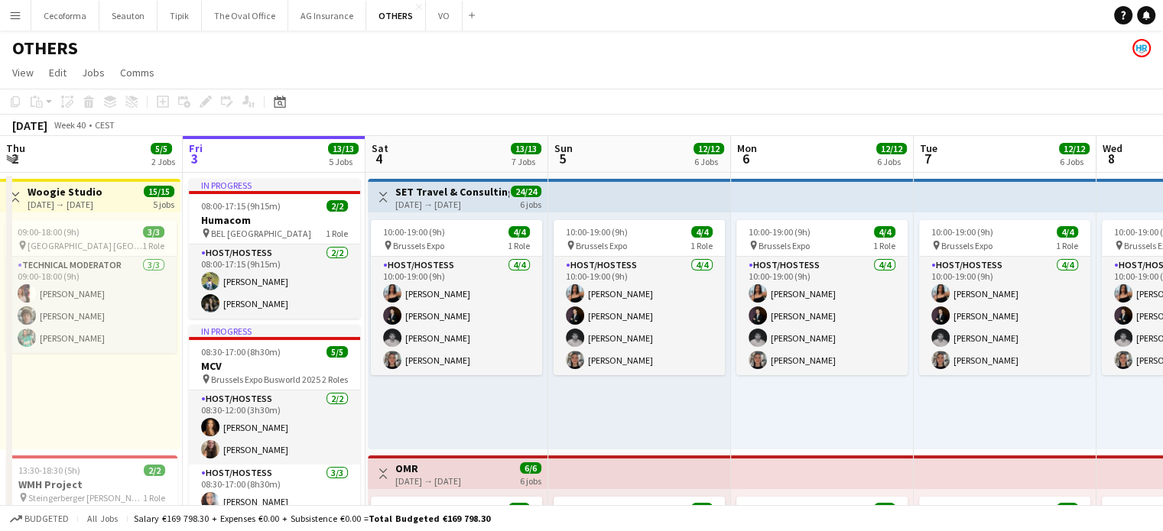
click at [8, 18] on button "Menu" at bounding box center [15, 15] width 31 height 31
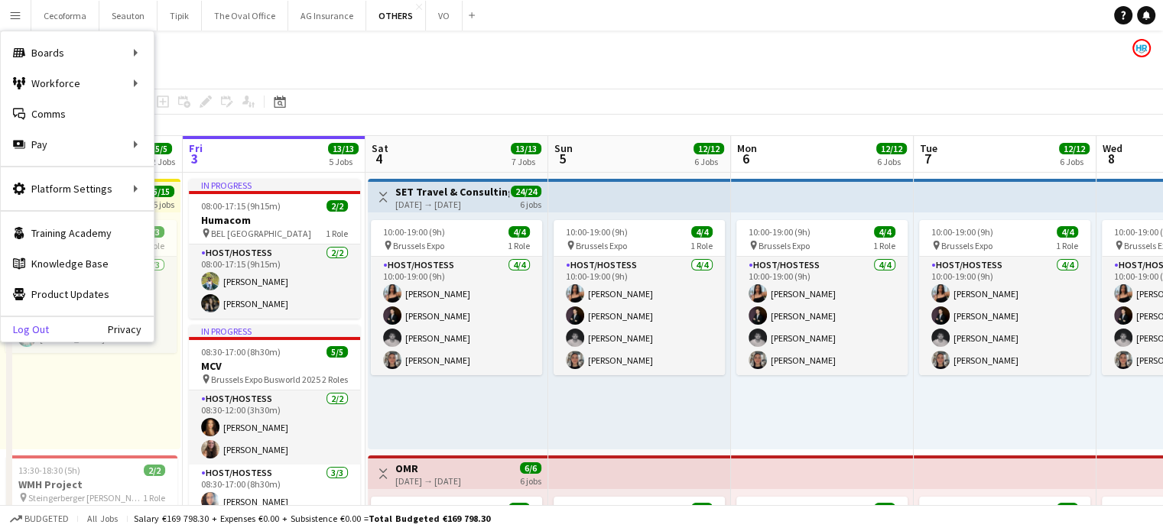
click at [24, 333] on link "Log Out" at bounding box center [25, 329] width 48 height 12
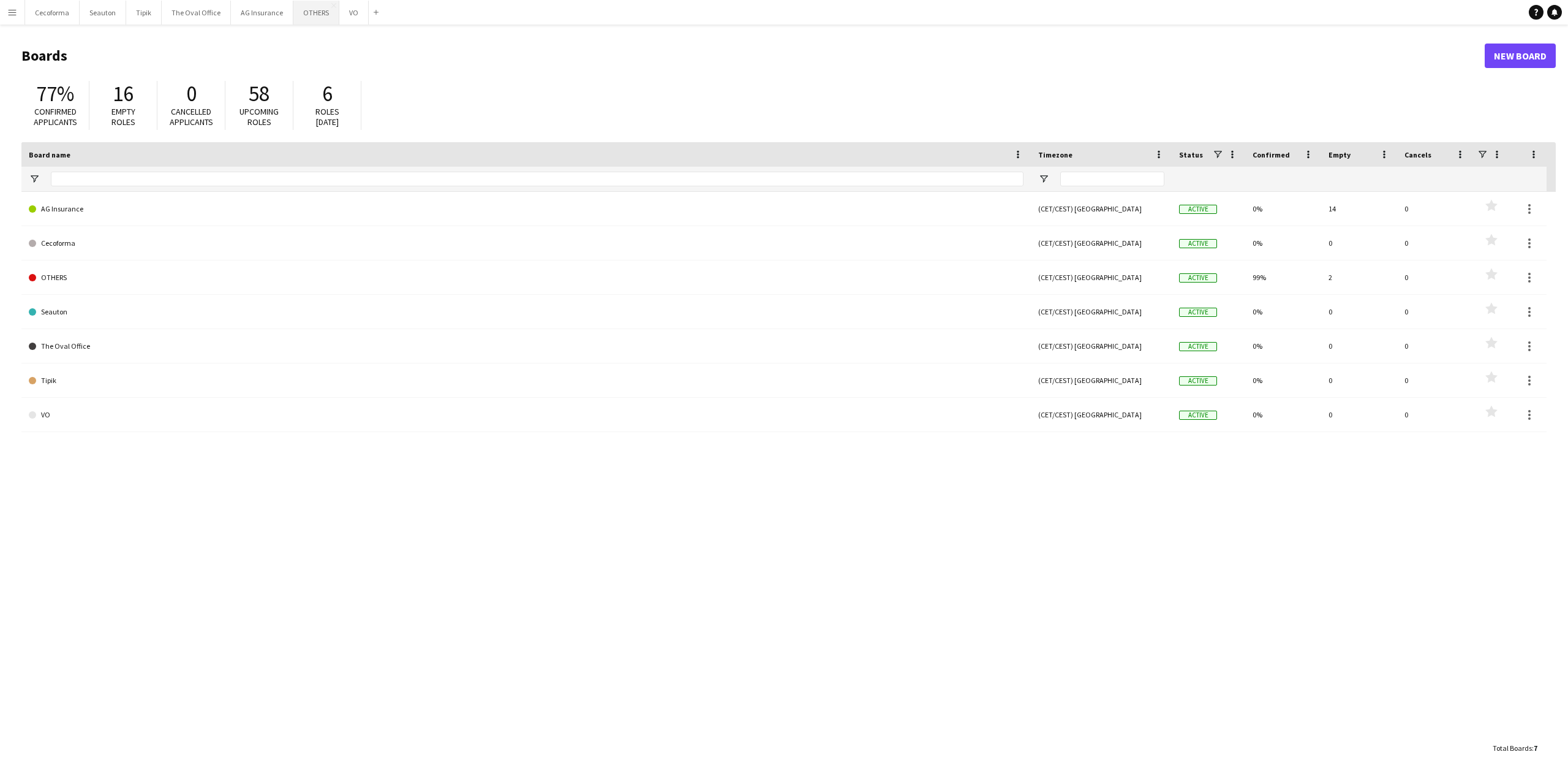
click at [305, 13] on button "OTHERS Close" at bounding box center [316, 13] width 46 height 24
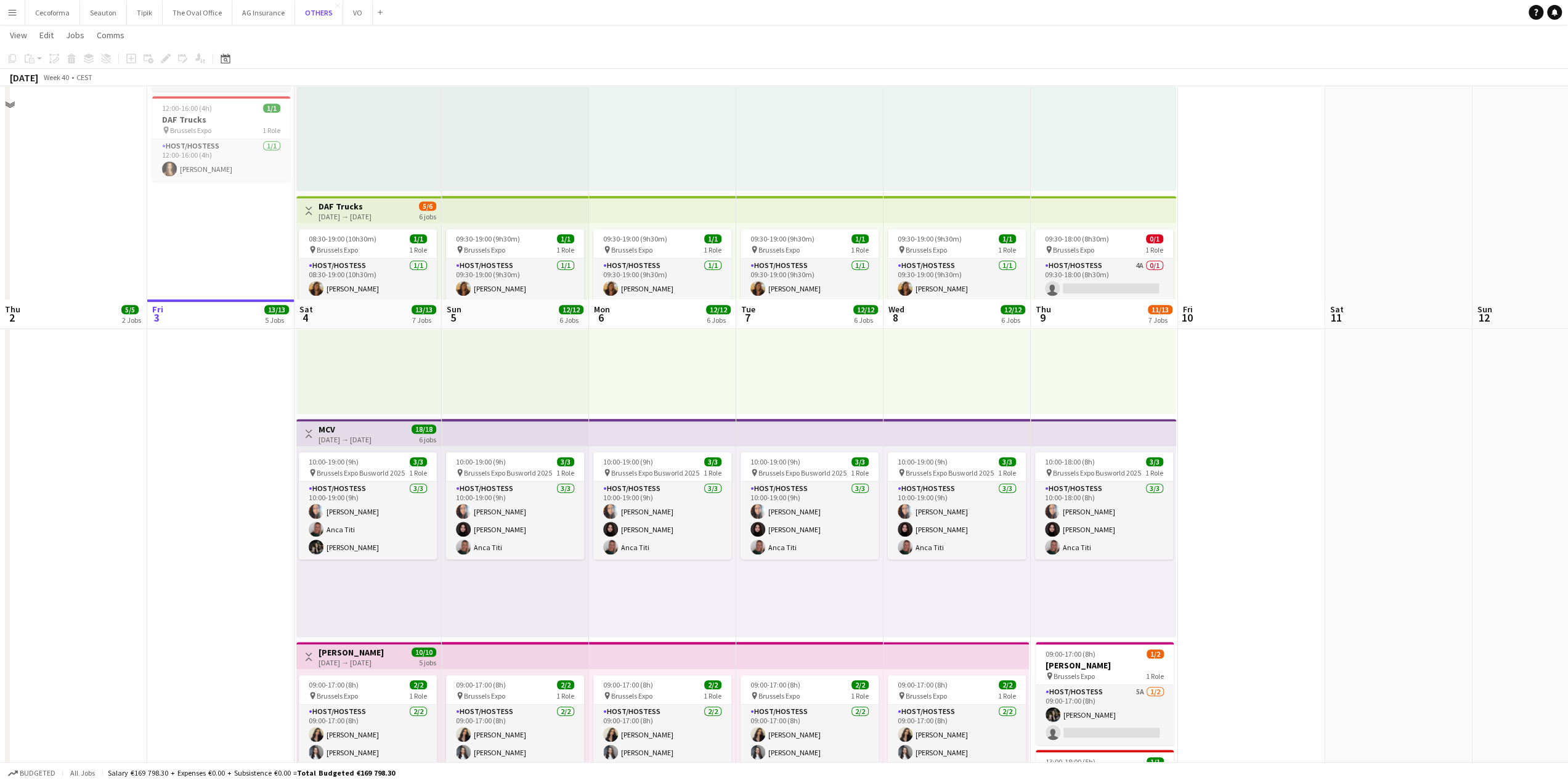
scroll to position [829, 0]
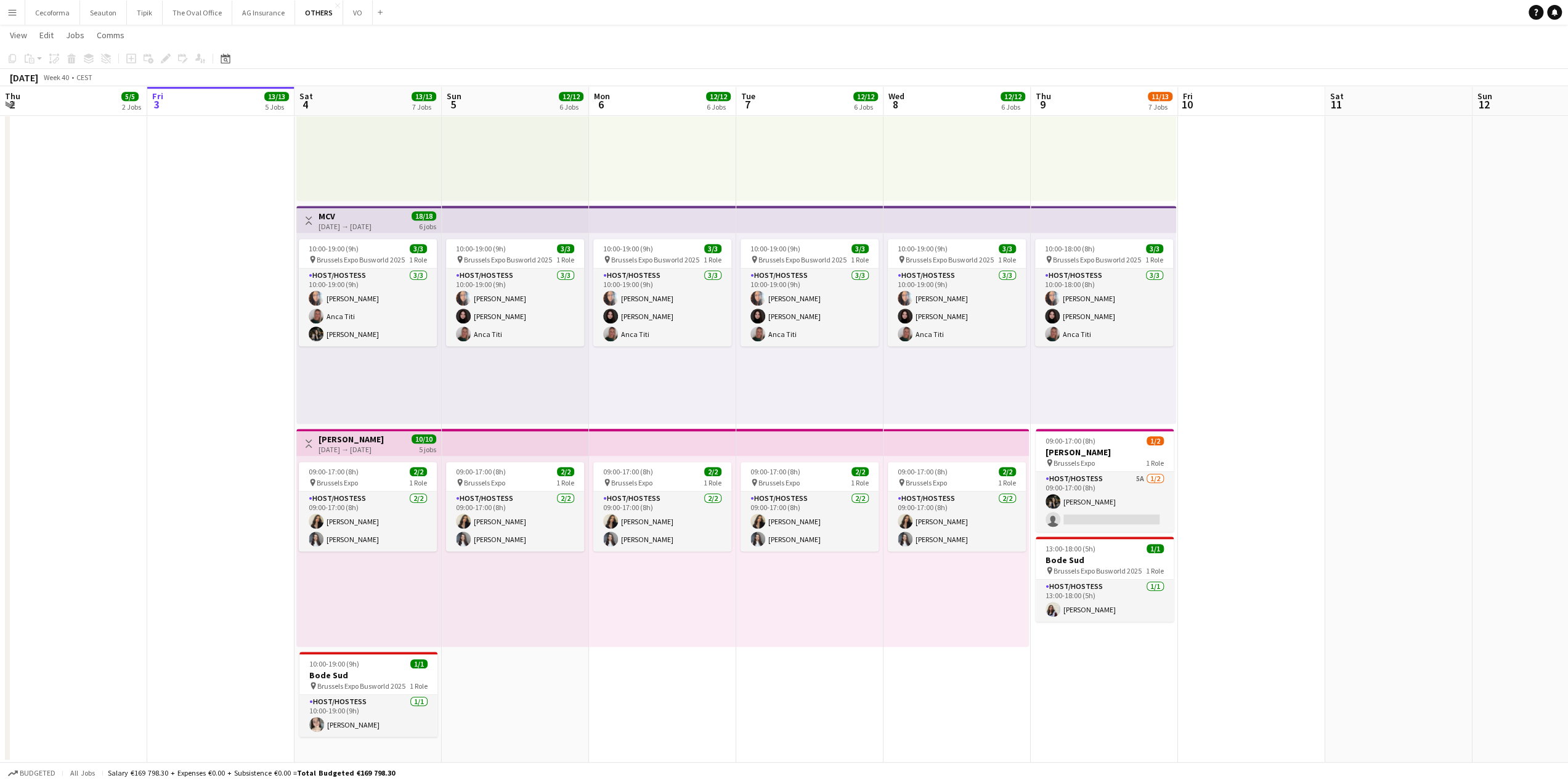
click at [354, 449] on div "[DATE] → [DATE]" at bounding box center [351, 449] width 65 height 9
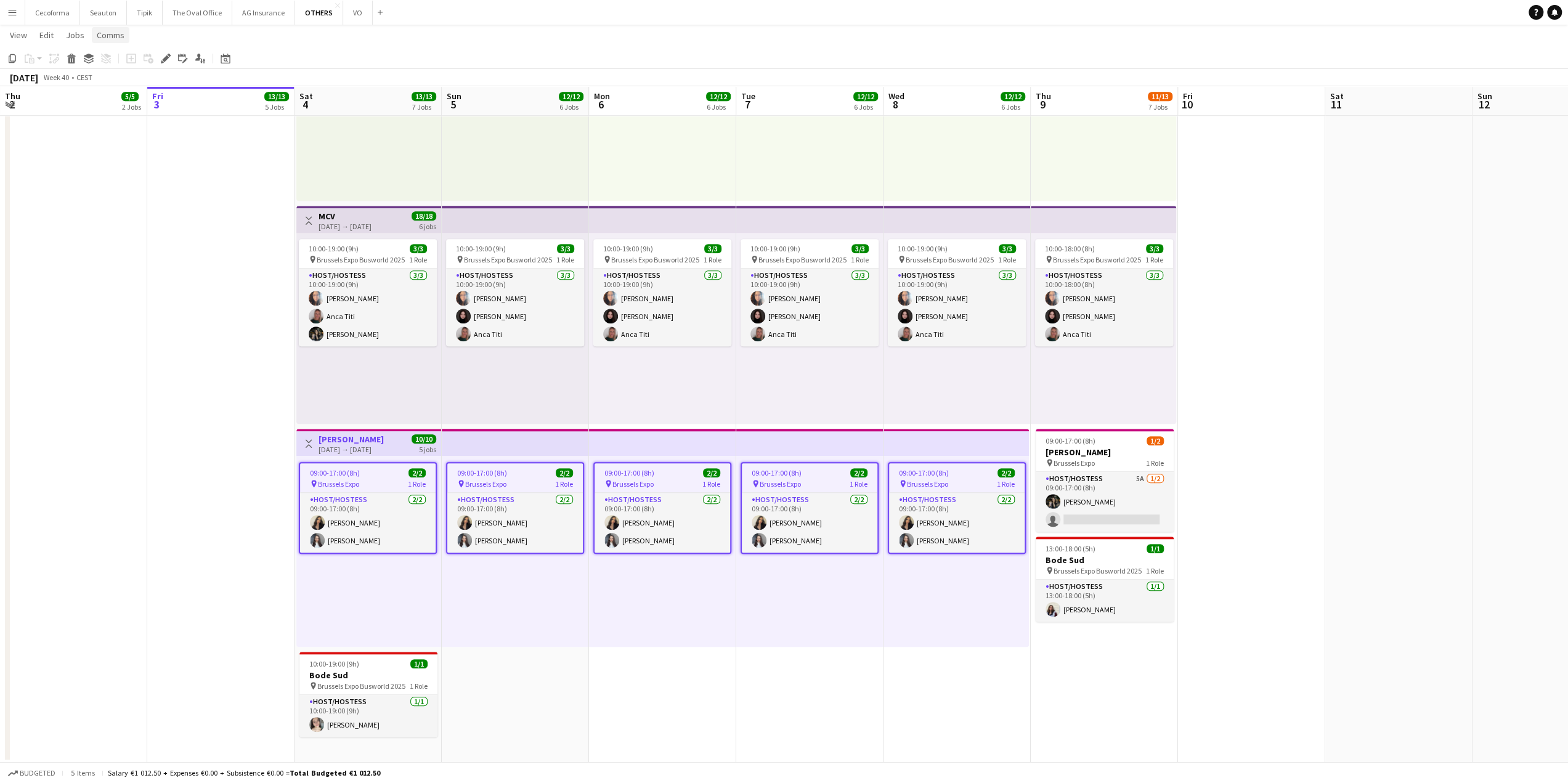
click at [107, 34] on span "Comms" at bounding box center [110, 35] width 27 height 11
click at [117, 90] on span "Create chat" at bounding box center [122, 88] width 44 height 11
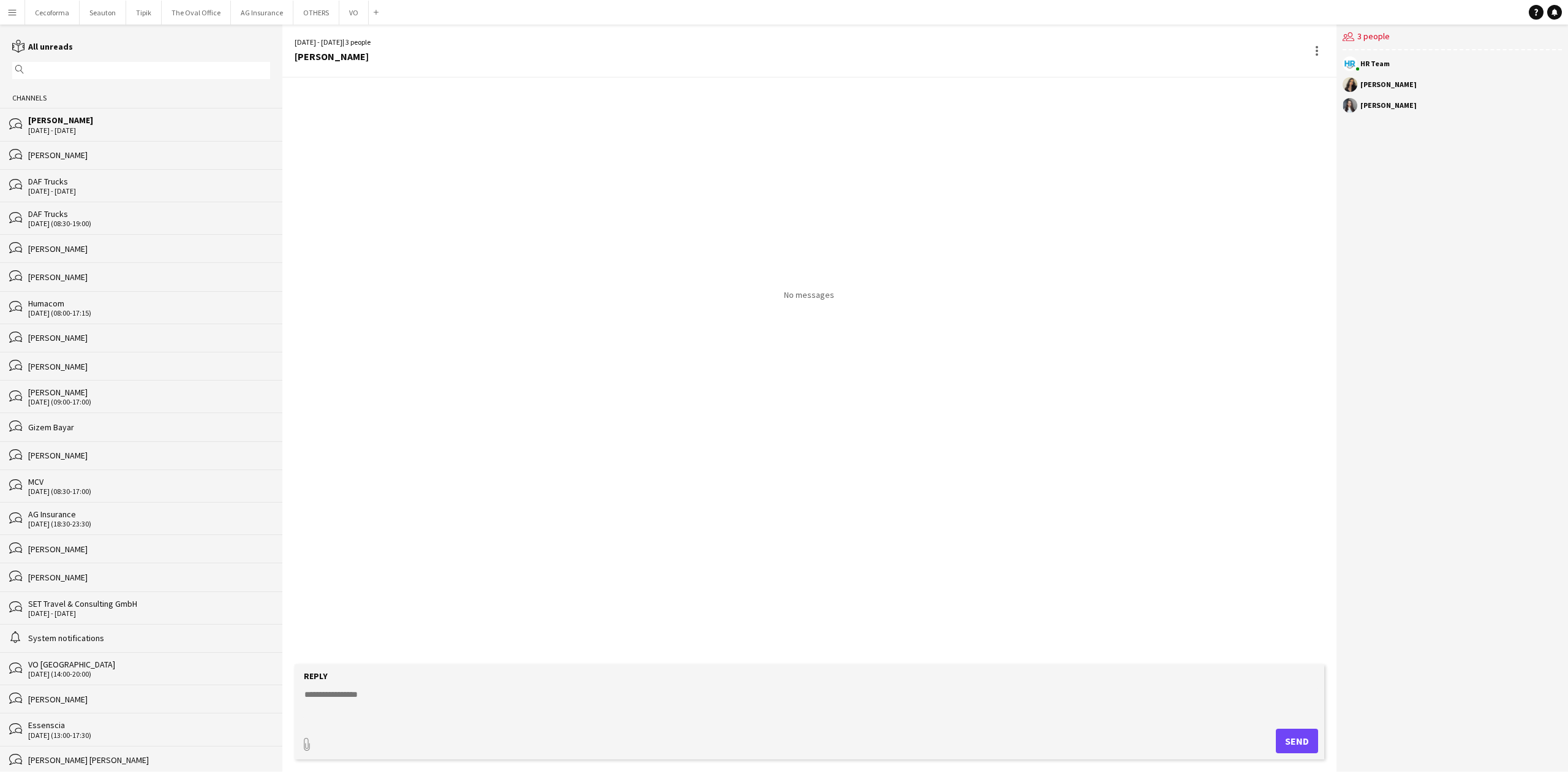
click at [340, 696] on textarea at bounding box center [812, 704] width 1018 height 32
paste textarea "**********"
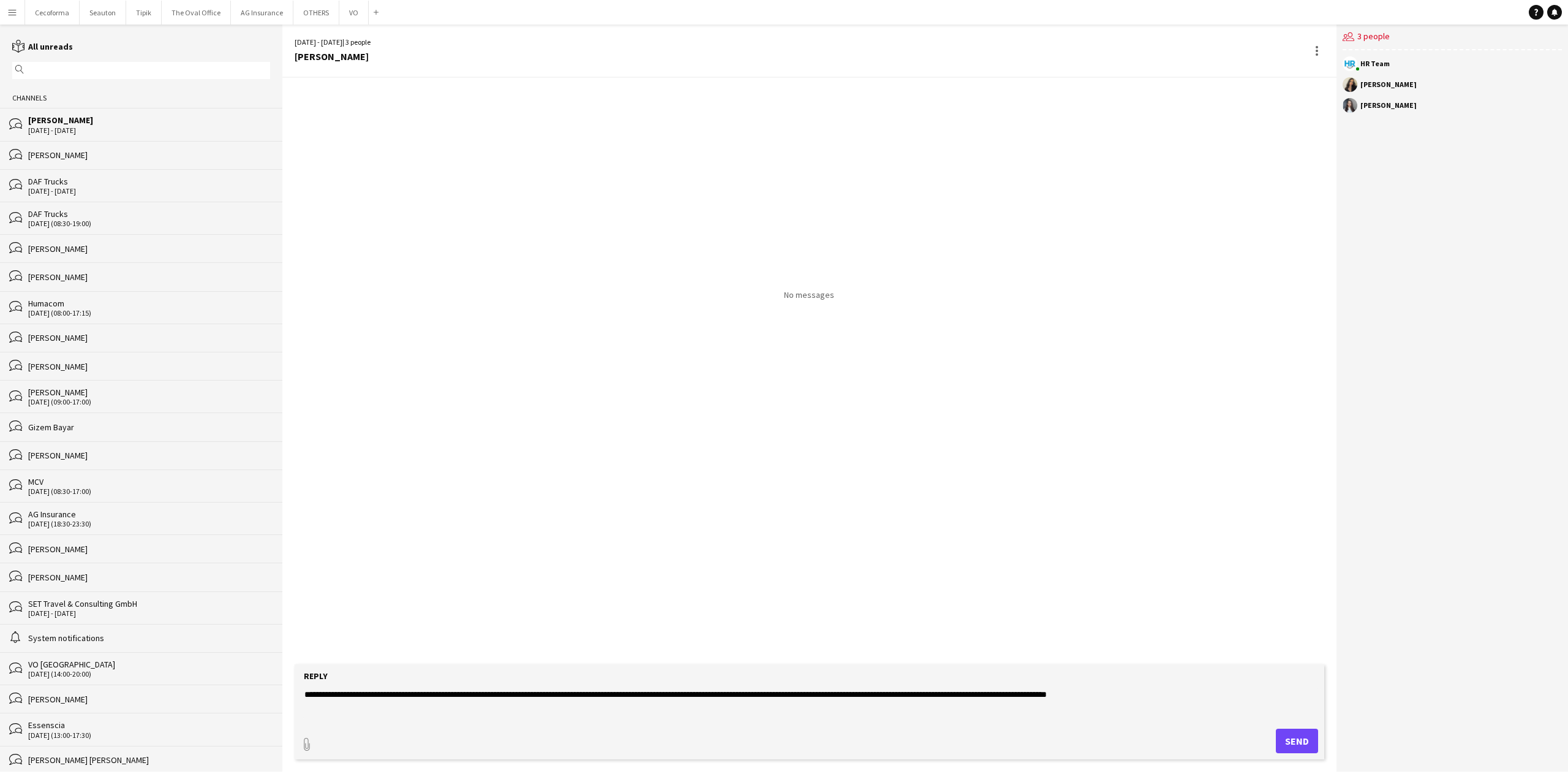
click at [371, 695] on textarea "**********" at bounding box center [812, 704] width 1018 height 32
type textarea "**********"
type input "**********"
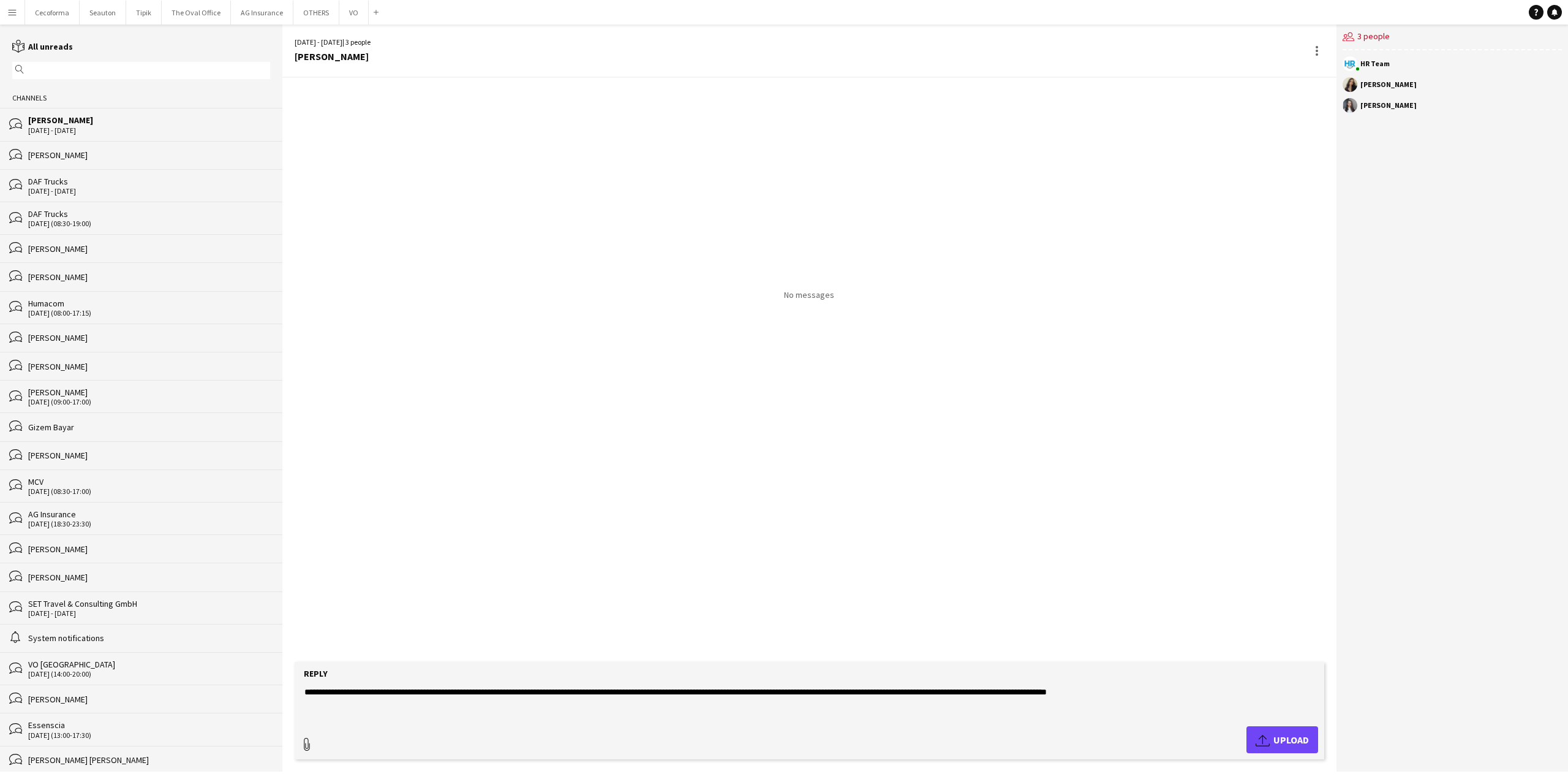
type input "**********"
click at [1297, 741] on span "Upload Upload" at bounding box center [1282, 740] width 54 height 14
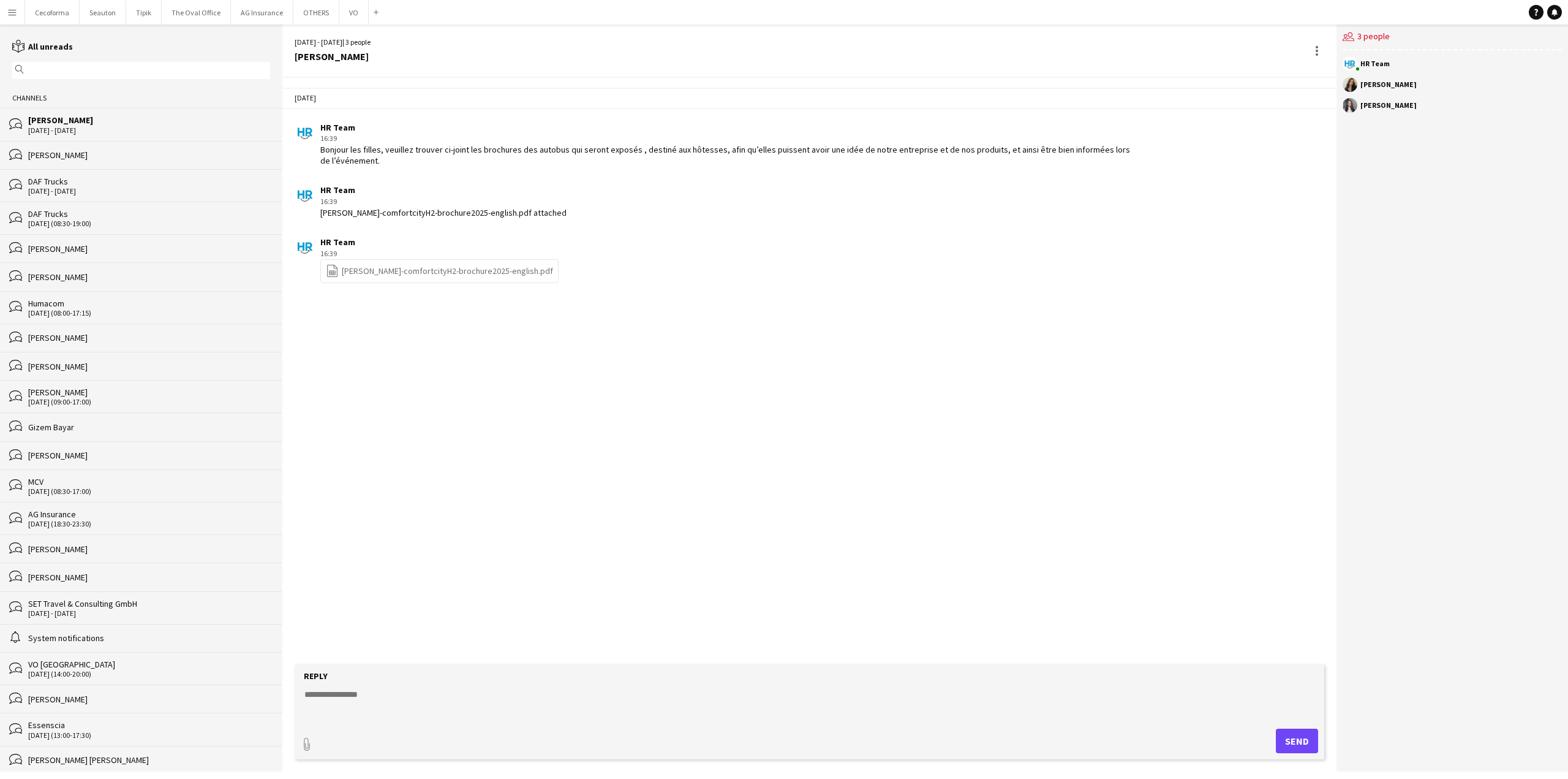
click at [546, 409] on div "[DATE] HR Team 16:39 Bonjour les filles, veuillez trouver ci-joint les brochure…" at bounding box center [809, 371] width 1054 height 587
click at [516, 460] on div "[DATE] HR Team 16:39 Bonjour les filles, veuillez trouver ci-joint les brochure…" at bounding box center [809, 371] width 1054 height 587
type input "**********"
click at [1294, 741] on span "Upload Upload" at bounding box center [1282, 740] width 54 height 14
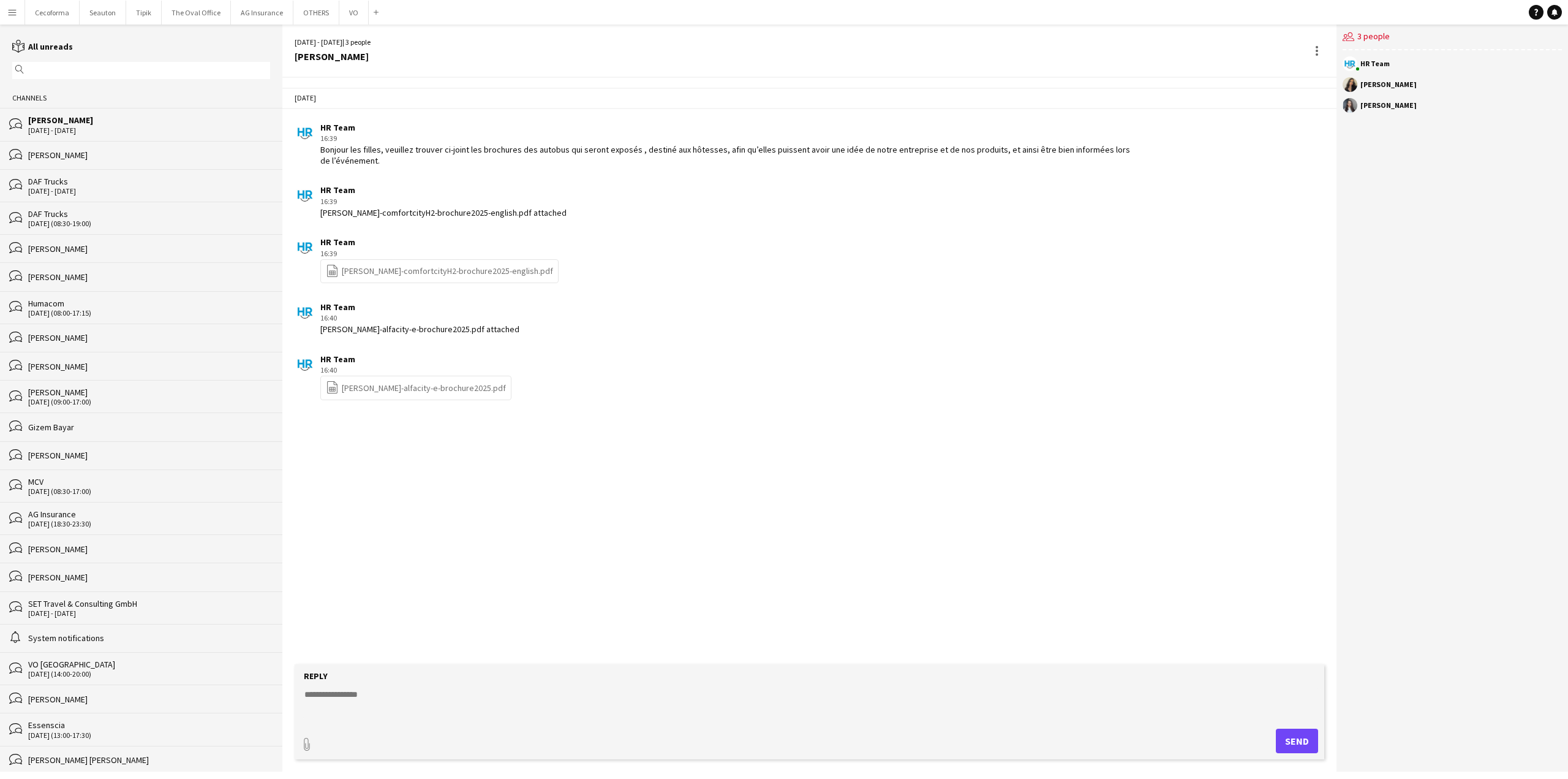
click at [650, 357] on div "HR Team 16:40 file-spreadsheet [PERSON_NAME]-alfacity-e-brochure2025.pdf" at bounding box center [716, 377] width 844 height 46
click at [394, 385] on link "file-spreadsheet [PERSON_NAME]-alfacity-e-brochure2025.pdf" at bounding box center [416, 388] width 180 height 14
click at [734, 353] on div "HR Team 16:40 · Seen by 1 person file-spreadsheet [PERSON_NAME]-alfacity-e-broc…" at bounding box center [716, 377] width 844 height 46
click at [377, 390] on link "file-spreadsheet [PERSON_NAME]-alfacity-e-brochure2025.pdf" at bounding box center [416, 388] width 180 height 14
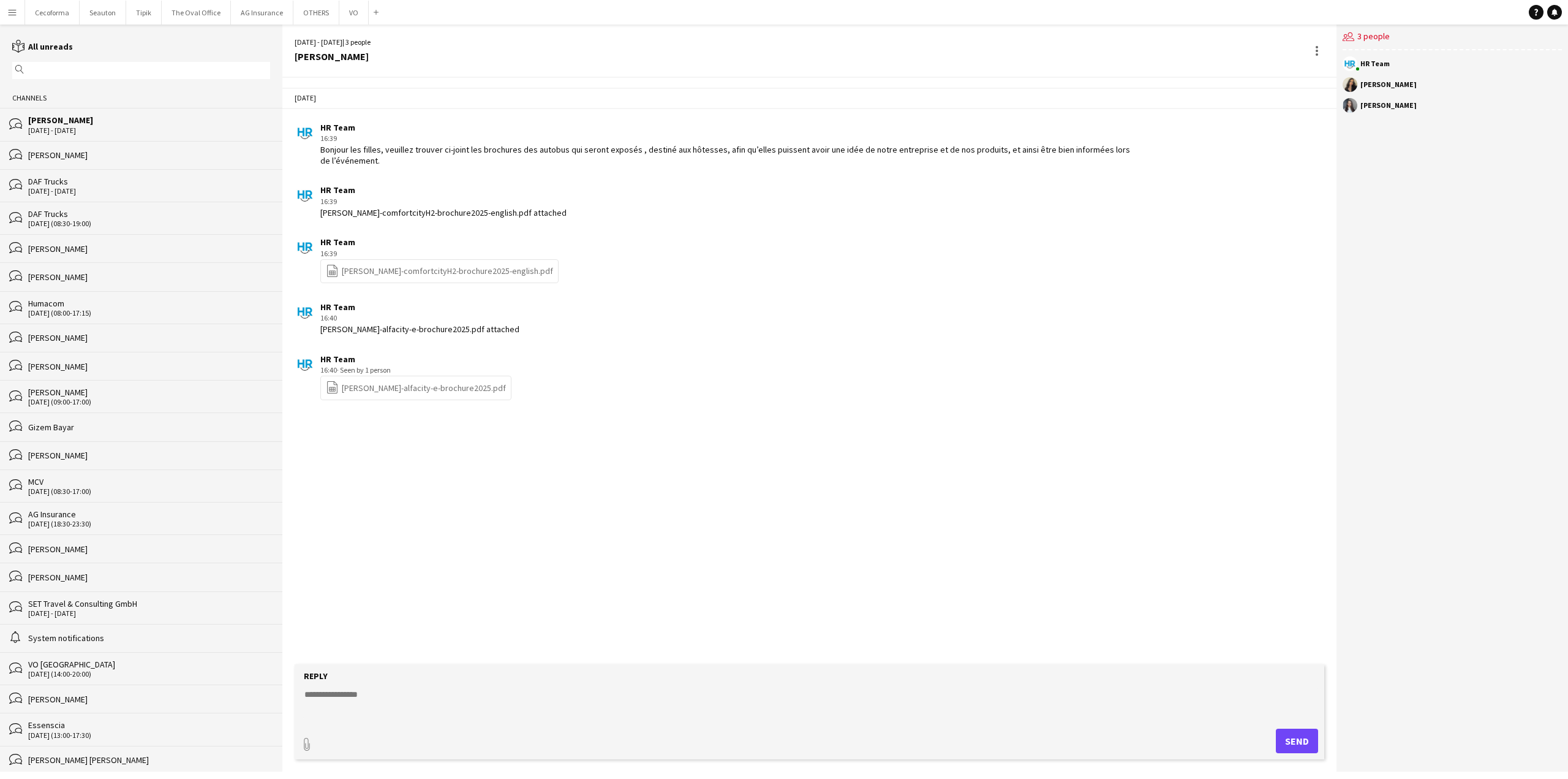
click at [368, 324] on div "[PERSON_NAME]-alfacity-e-brochure2025.pdf attached" at bounding box center [420, 329] width 199 height 11
click at [402, 268] on link "file-spreadsheet [PERSON_NAME]-comfortcityH2-brochure2025-english.pdf" at bounding box center [440, 272] width 228 height 14
click at [778, 328] on div "HR Team 16:40 [PERSON_NAME]-alfacity-e-brochure2025.pdf attached" at bounding box center [716, 318] width 844 height 34
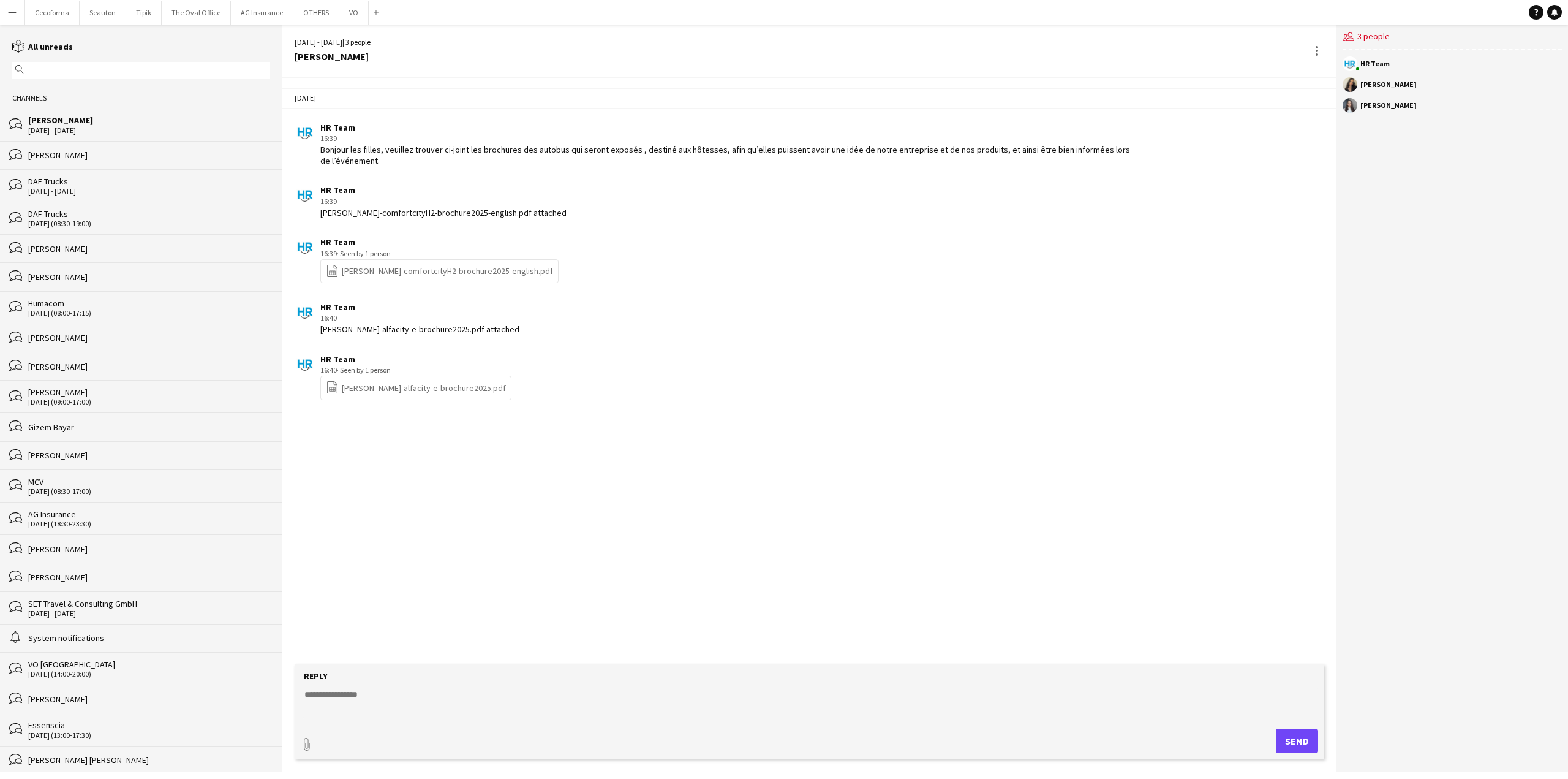
click at [761, 271] on div "HR Team 16:39 · Seen by 1 person file-spreadsheet [PERSON_NAME]-comfortcityH2-b…" at bounding box center [716, 260] width 844 height 46
click at [10, 12] on app-icon "Menu" at bounding box center [12, 12] width 10 height 10
click at [26, 262] on link "Log Out" at bounding box center [20, 264] width 38 height 10
